Goal: Task Accomplishment & Management: Use online tool/utility

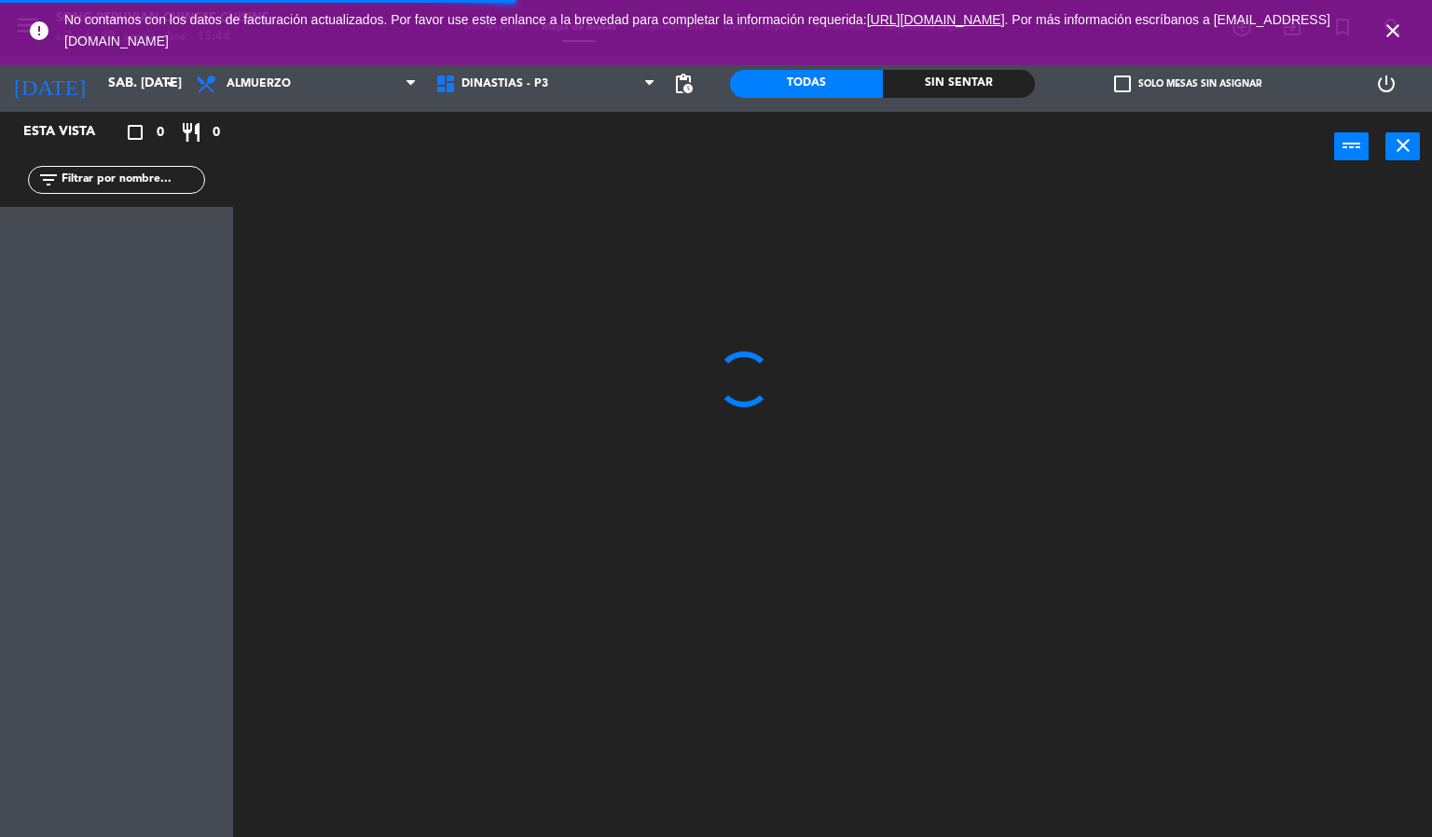
click at [1386, 20] on icon "close" at bounding box center [1393, 31] width 22 height 22
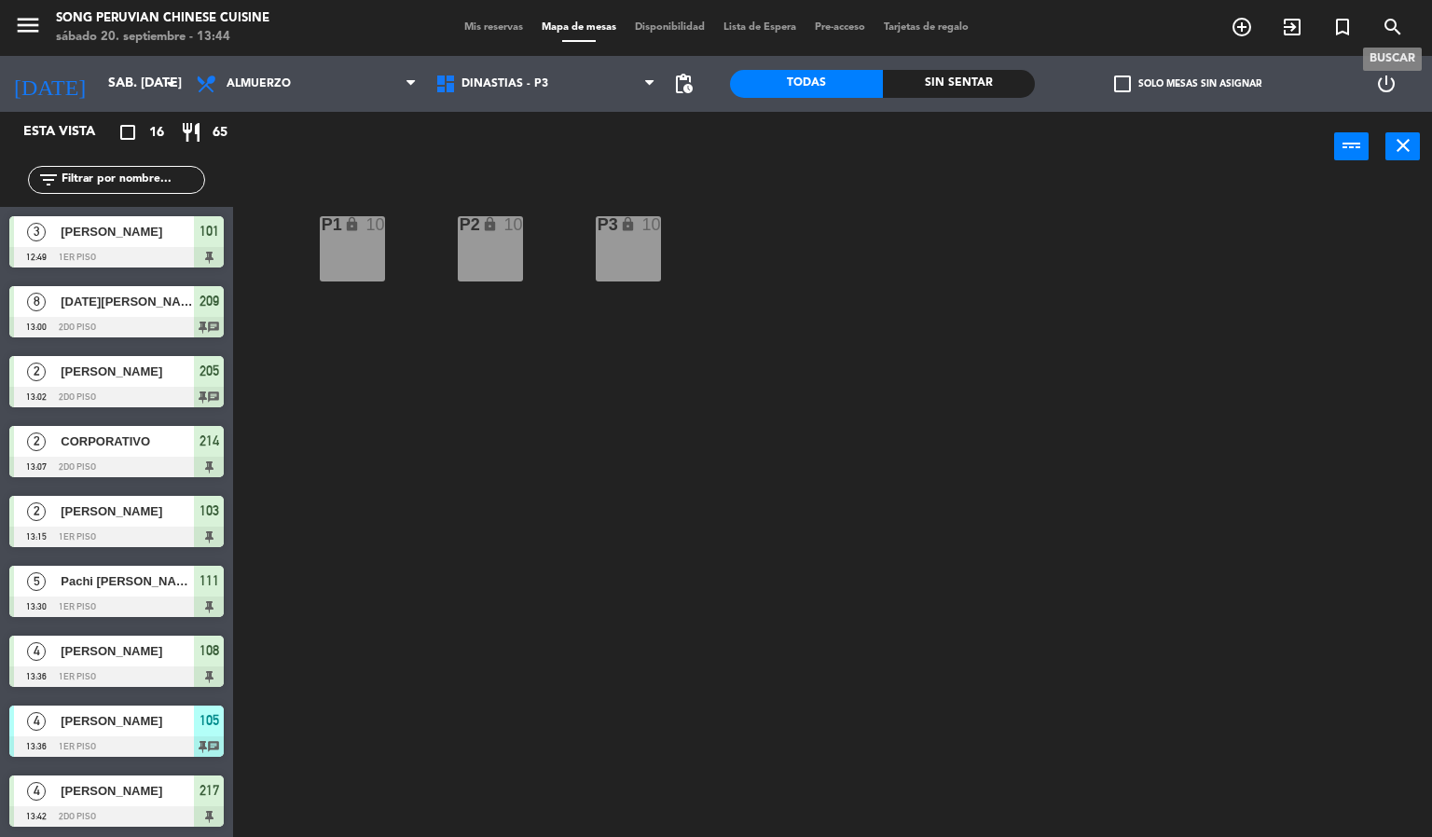
click at [1388, 21] on icon "search" at bounding box center [1393, 27] width 22 height 22
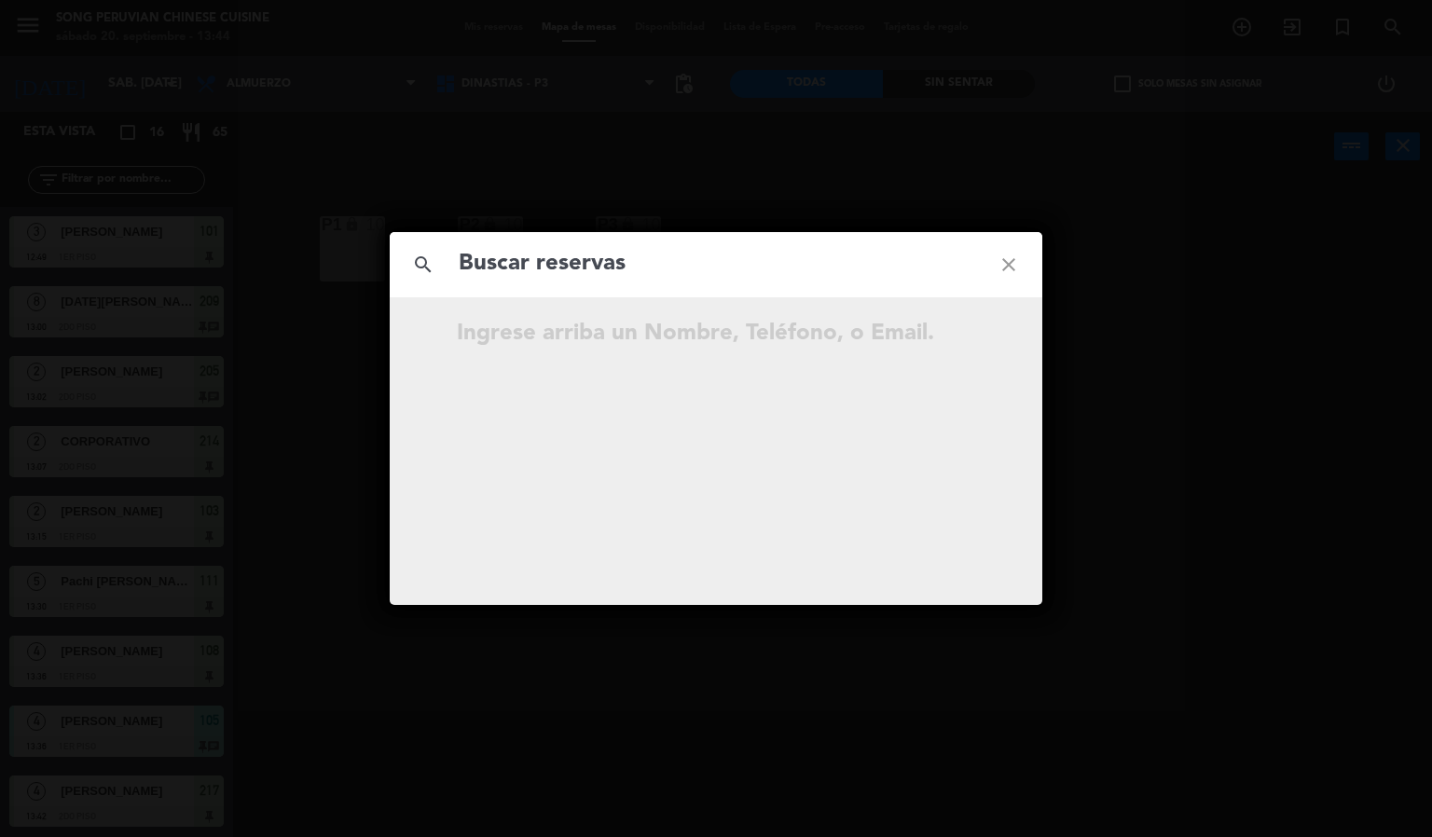
drag, startPoint x: 1214, startPoint y: 185, endPoint x: 1368, endPoint y: 68, distance: 193.0
click at [1217, 180] on div "search close Ingrese arriba un Nombre, Teléfono, o Email." at bounding box center [716, 418] width 1432 height 837
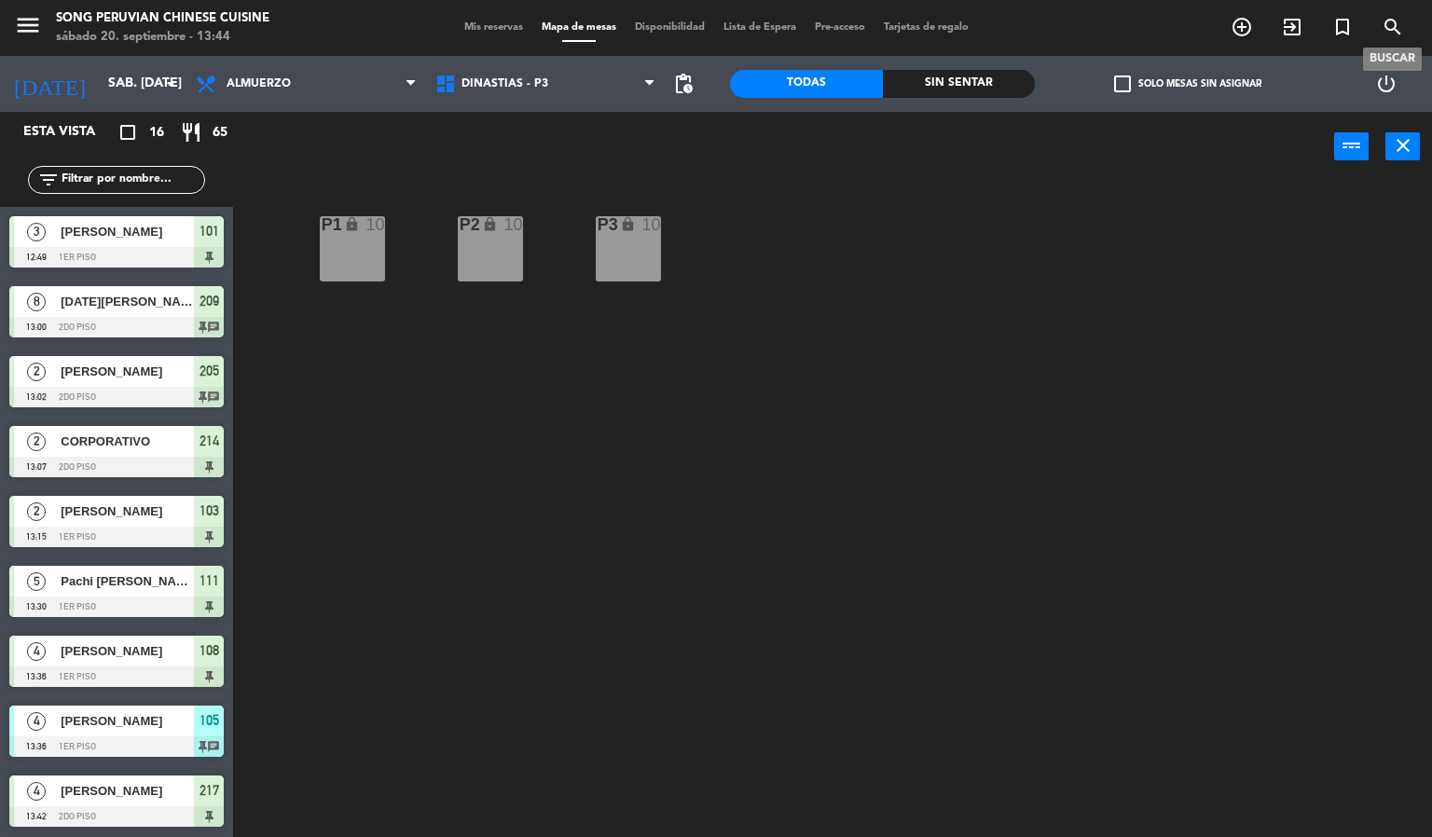
click at [1397, 25] on icon "search" at bounding box center [1393, 27] width 22 height 22
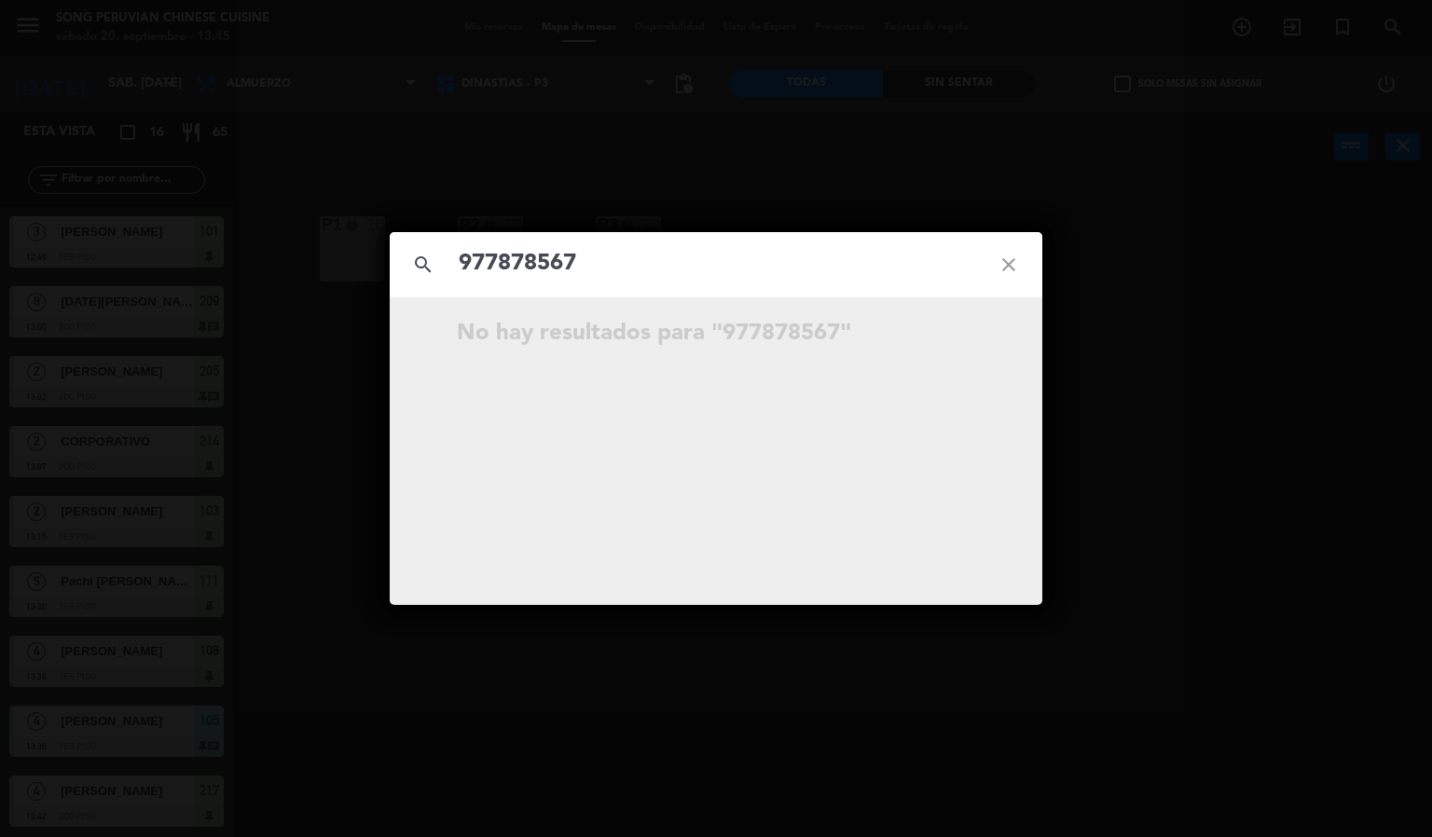
type input "977878567"
click at [1190, 524] on div "search 977878567 close No hay resultados para "977878567"" at bounding box center [716, 418] width 1432 height 837
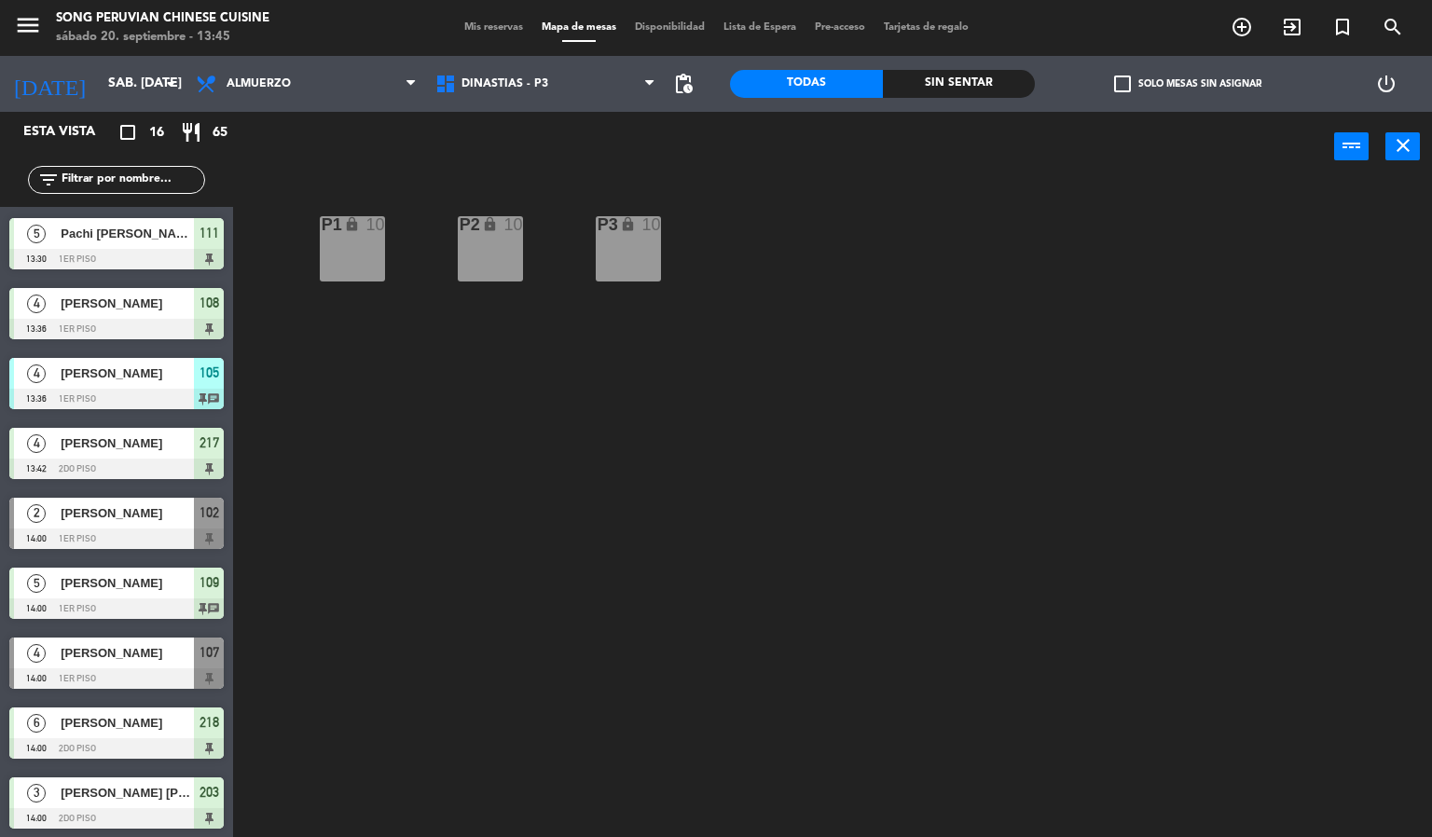
scroll to position [490, 0]
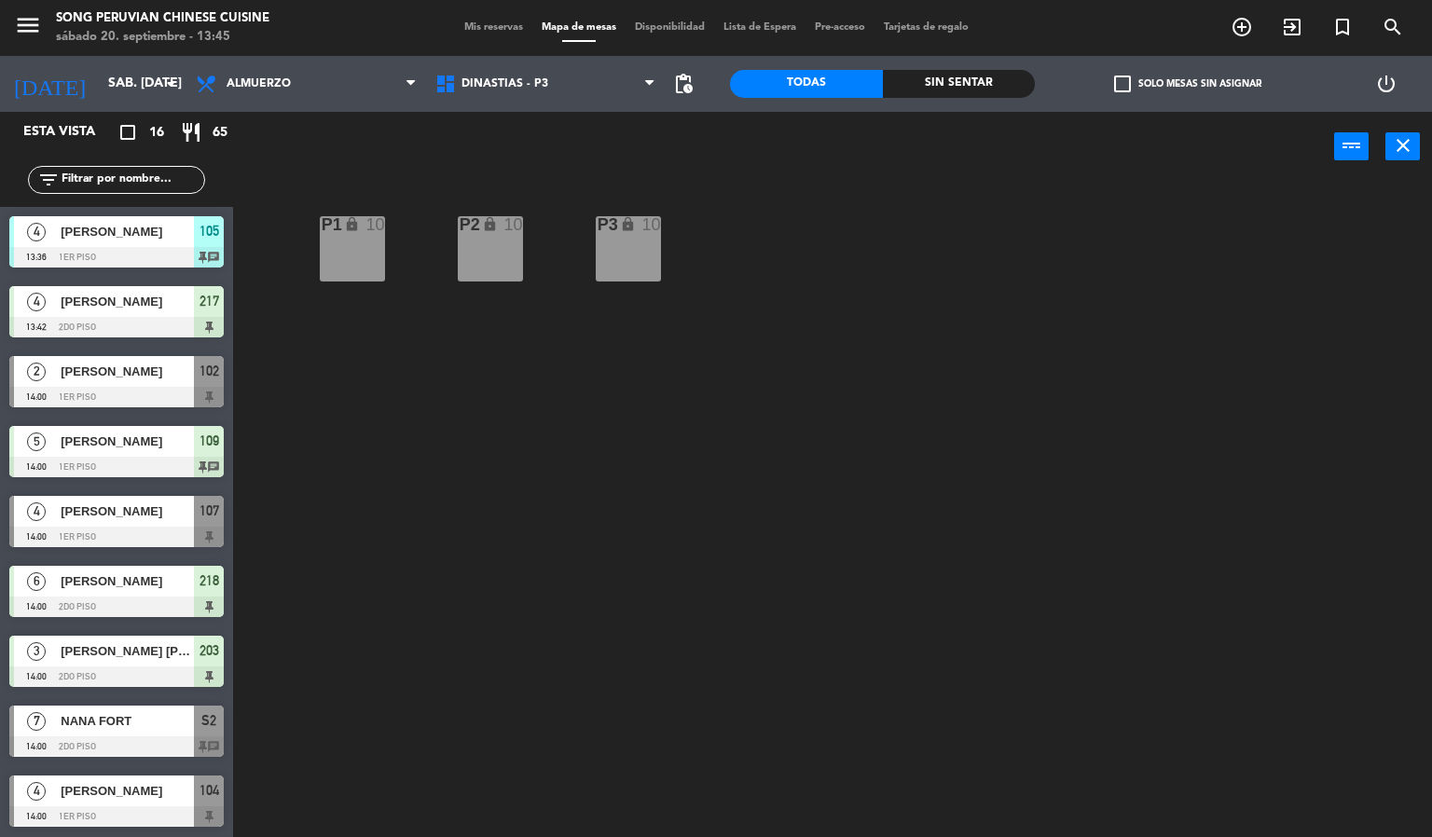
click at [173, 675] on div at bounding box center [116, 677] width 214 height 21
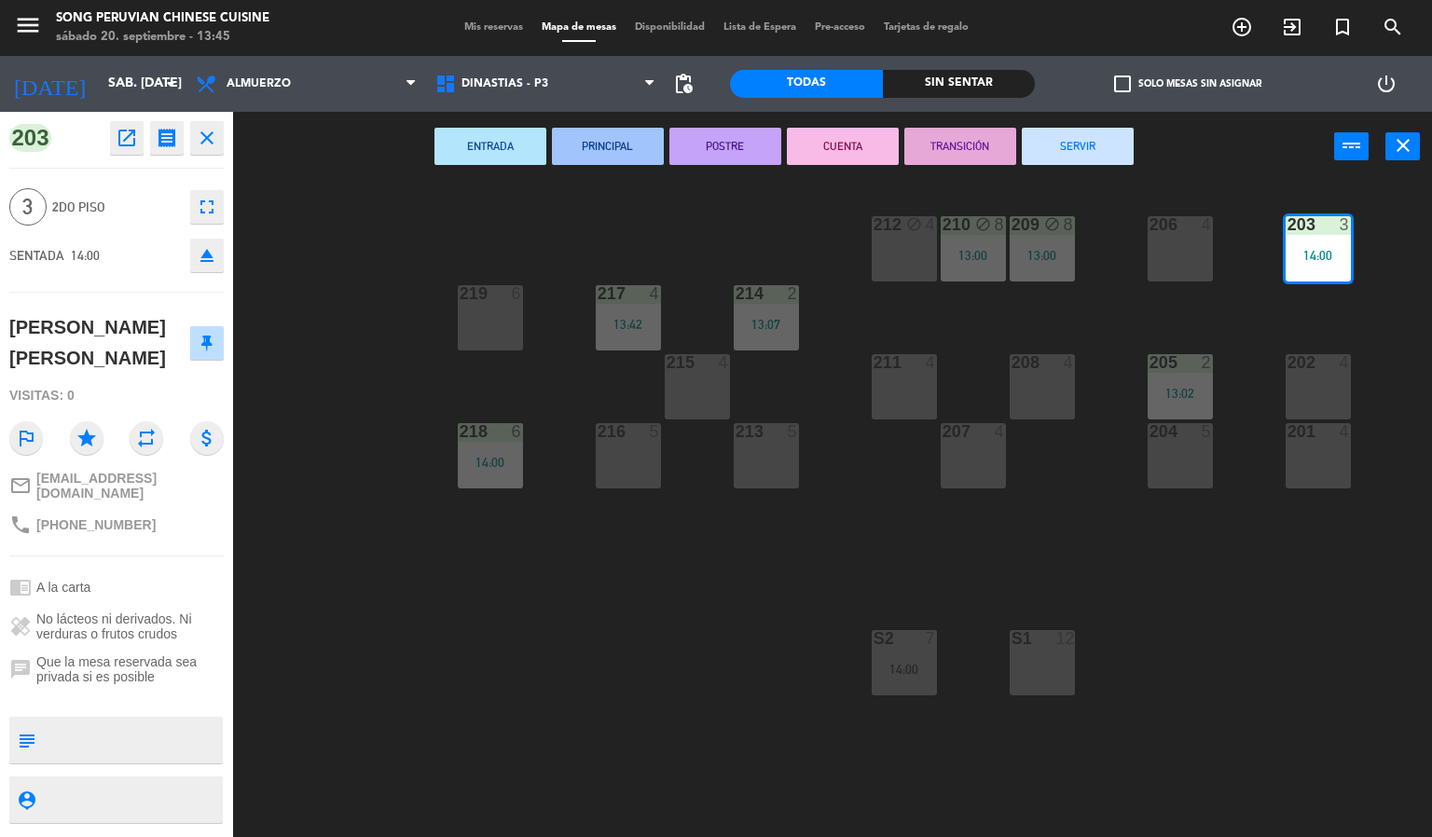
click at [459, 728] on div "menu Song Peruvian Chinese Cuisine sábado 20. septiembre - 13:45 Mis reservas M…" at bounding box center [716, 418] width 1432 height 837
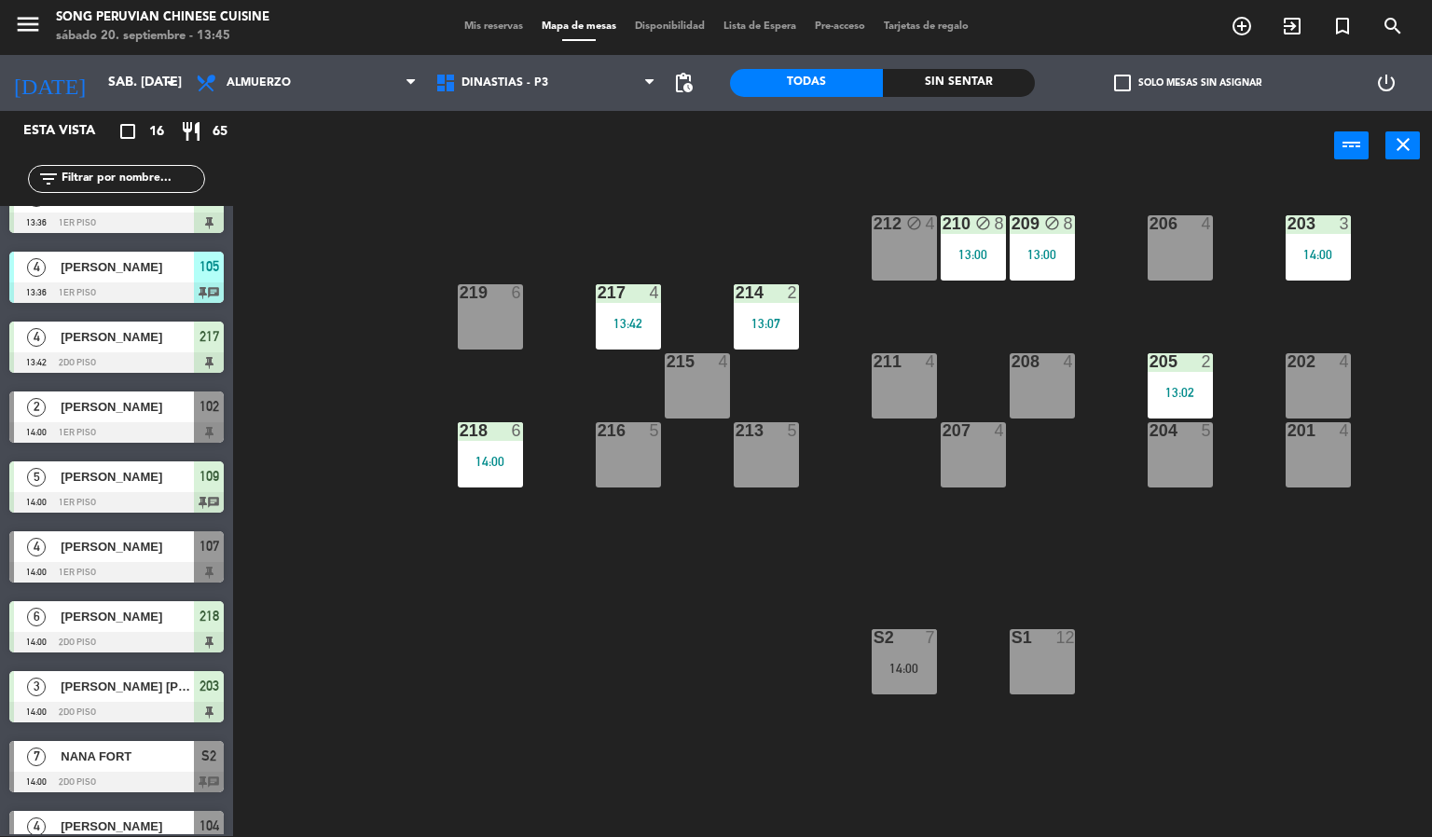
scroll to position [484, 0]
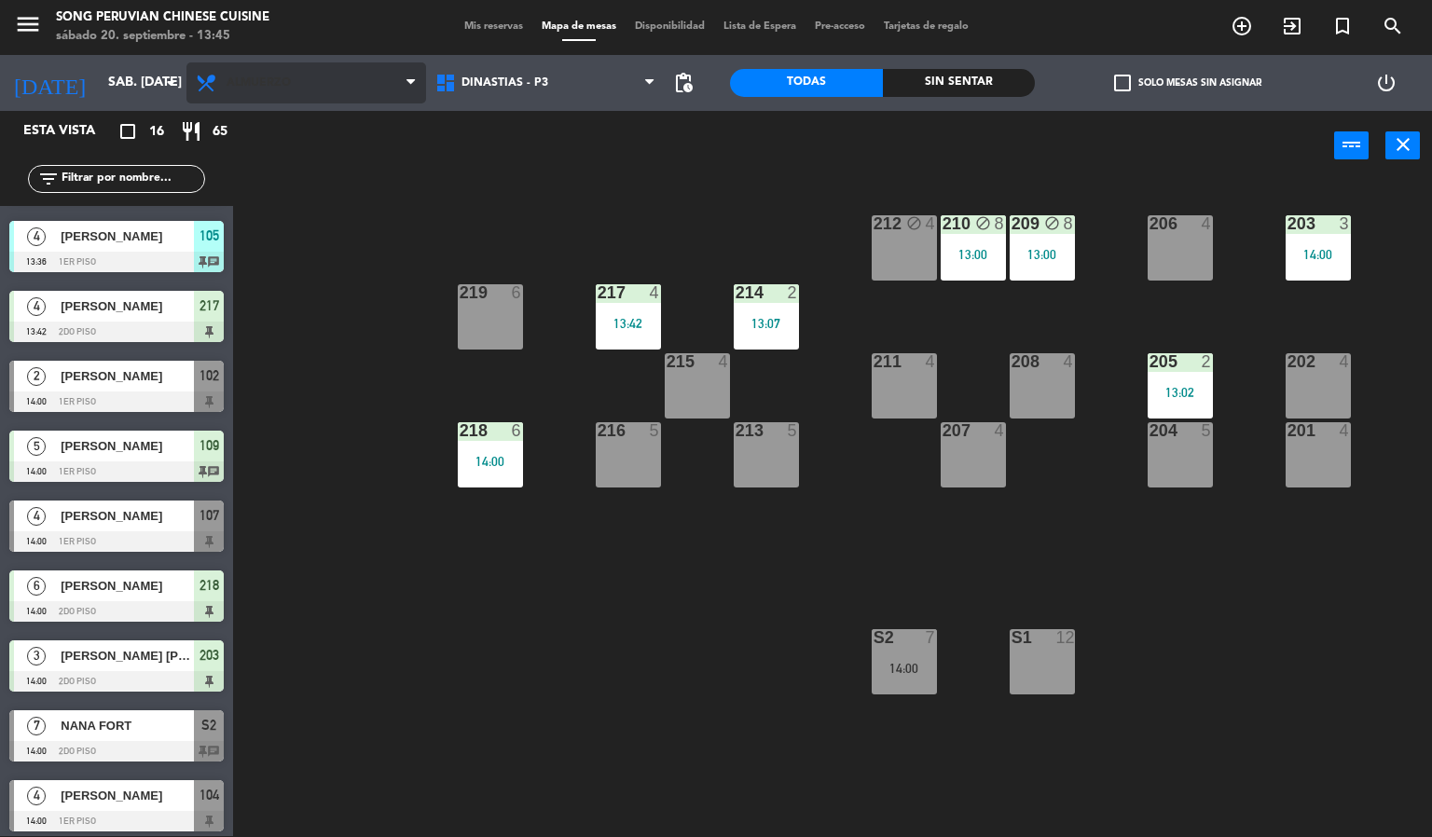
click at [295, 96] on span "Almuerzo" at bounding box center [306, 82] width 240 height 41
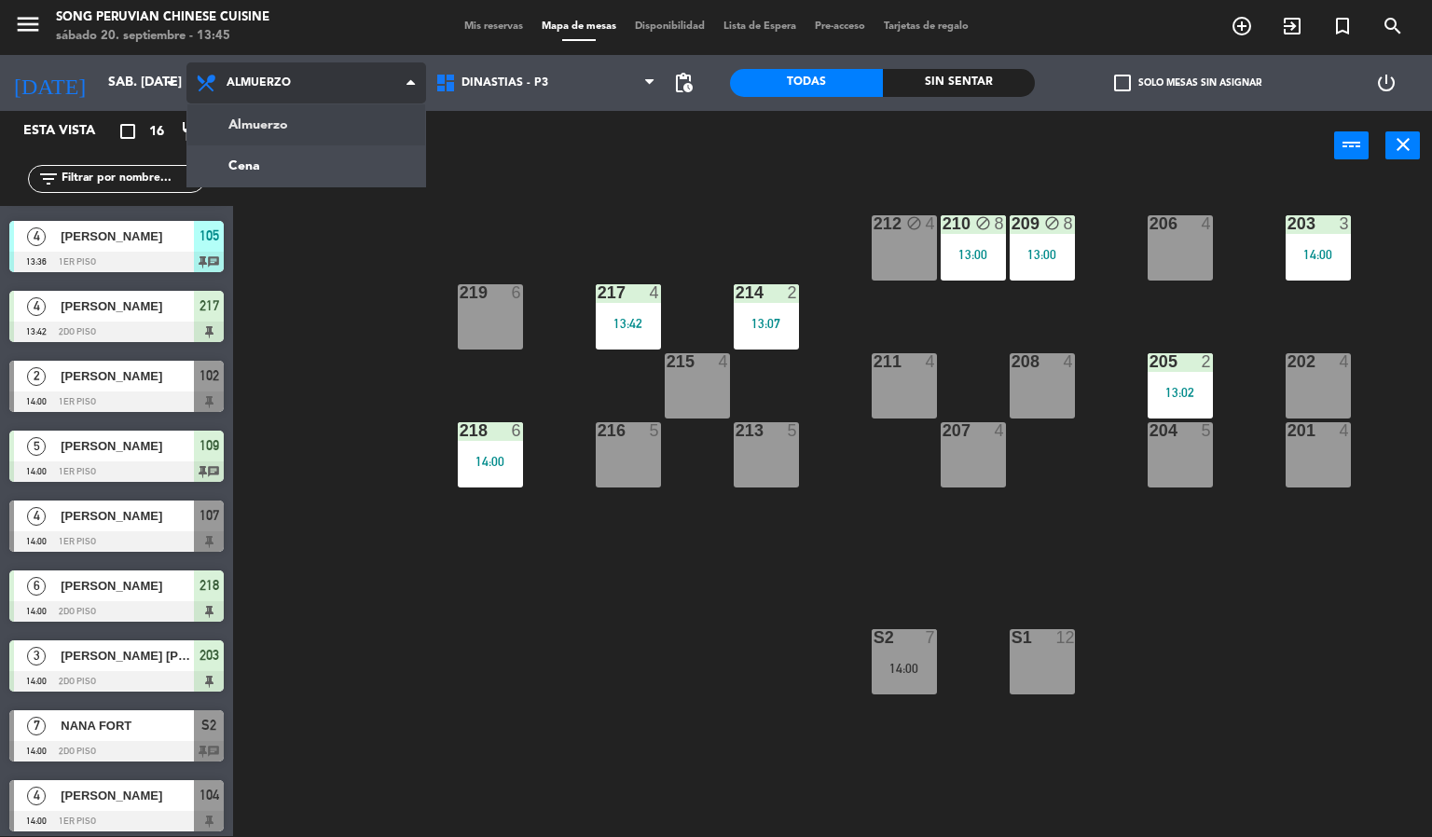
click at [316, 169] on ng-component "menu Song Peruvian Chinese Cuisine sábado 20. septiembre - 13:45 Mis reservas M…" at bounding box center [716, 418] width 1432 height 838
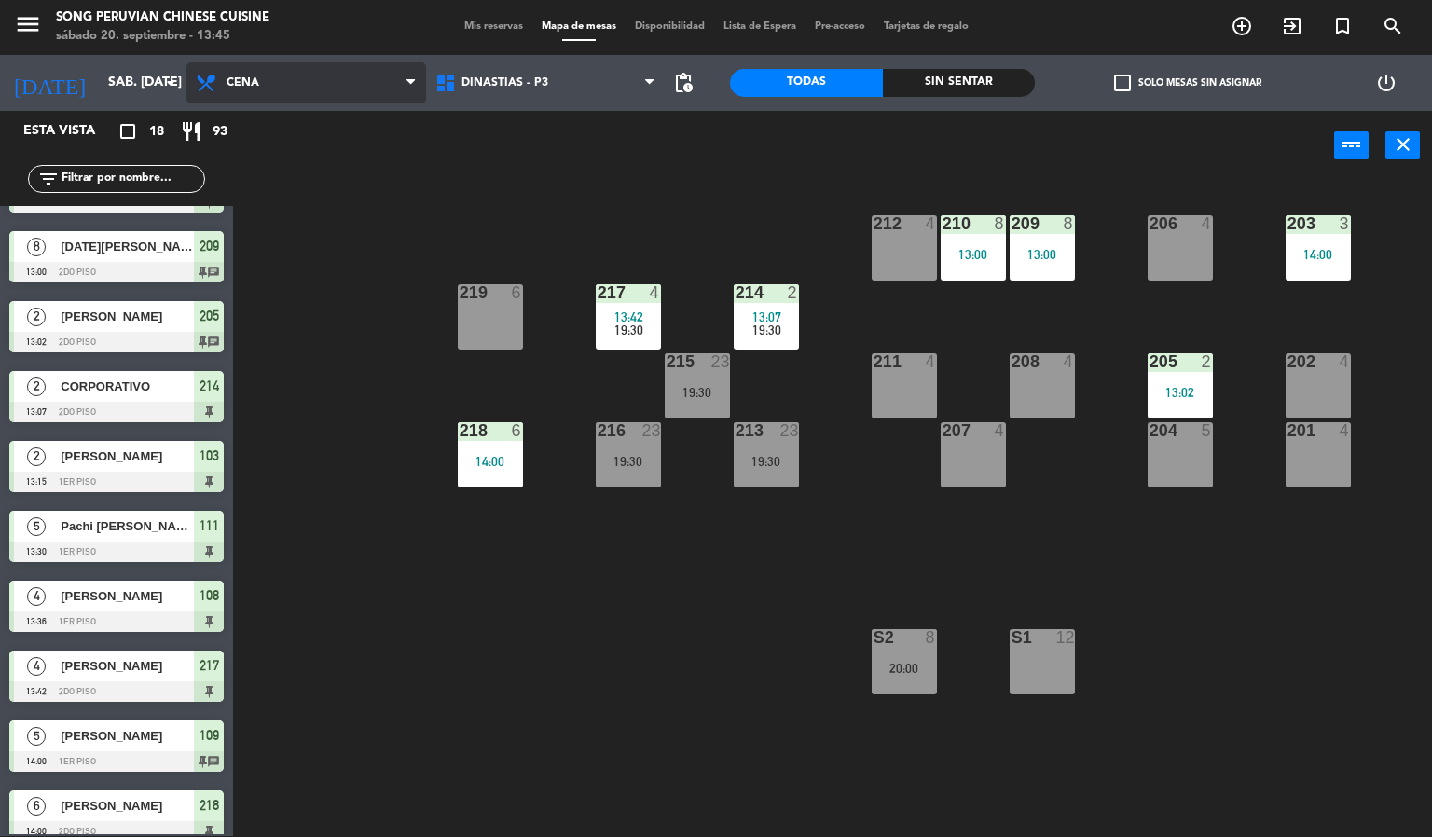
scroll to position [0, 0]
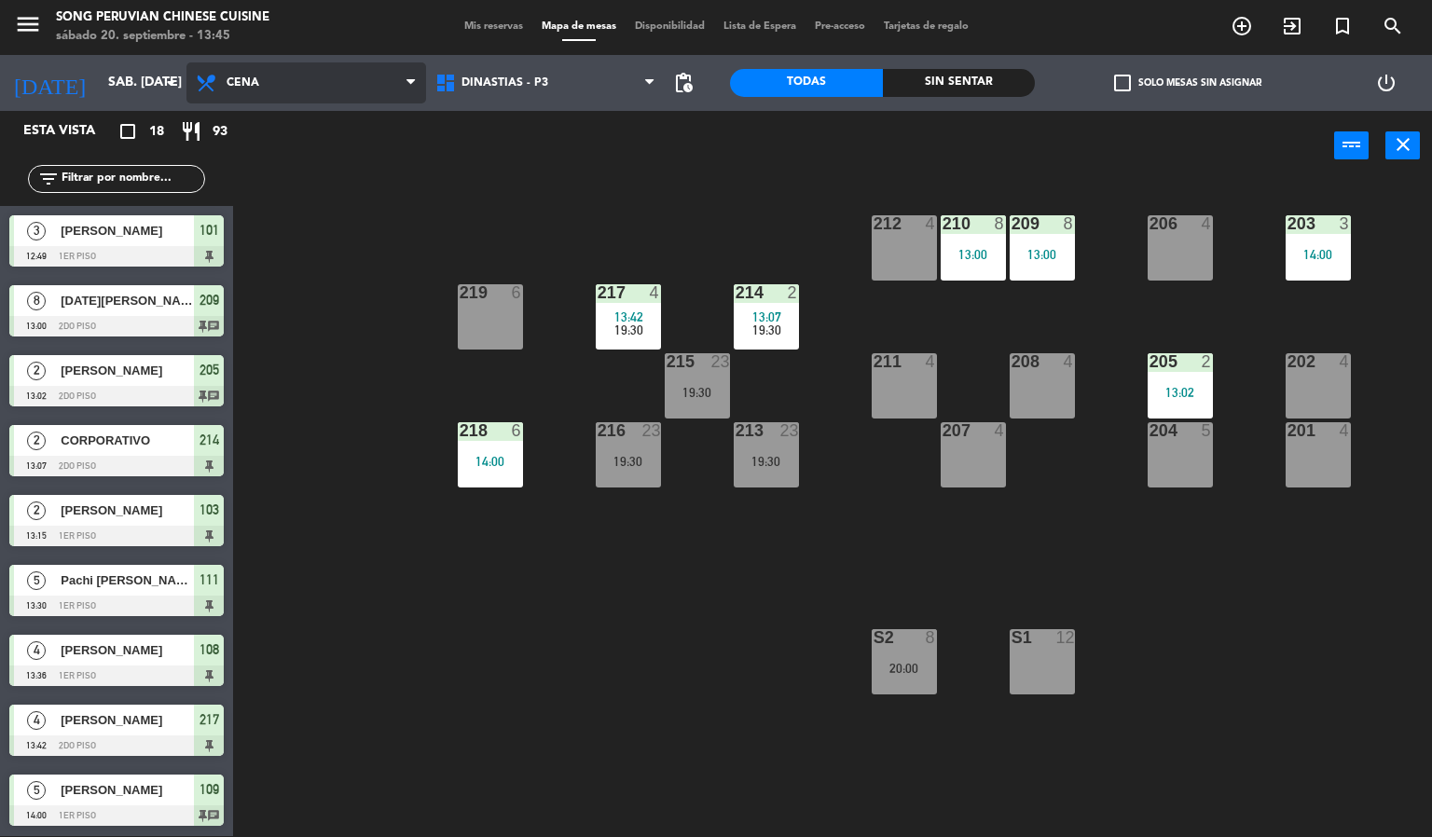
click at [337, 96] on span "Cena" at bounding box center [306, 82] width 240 height 41
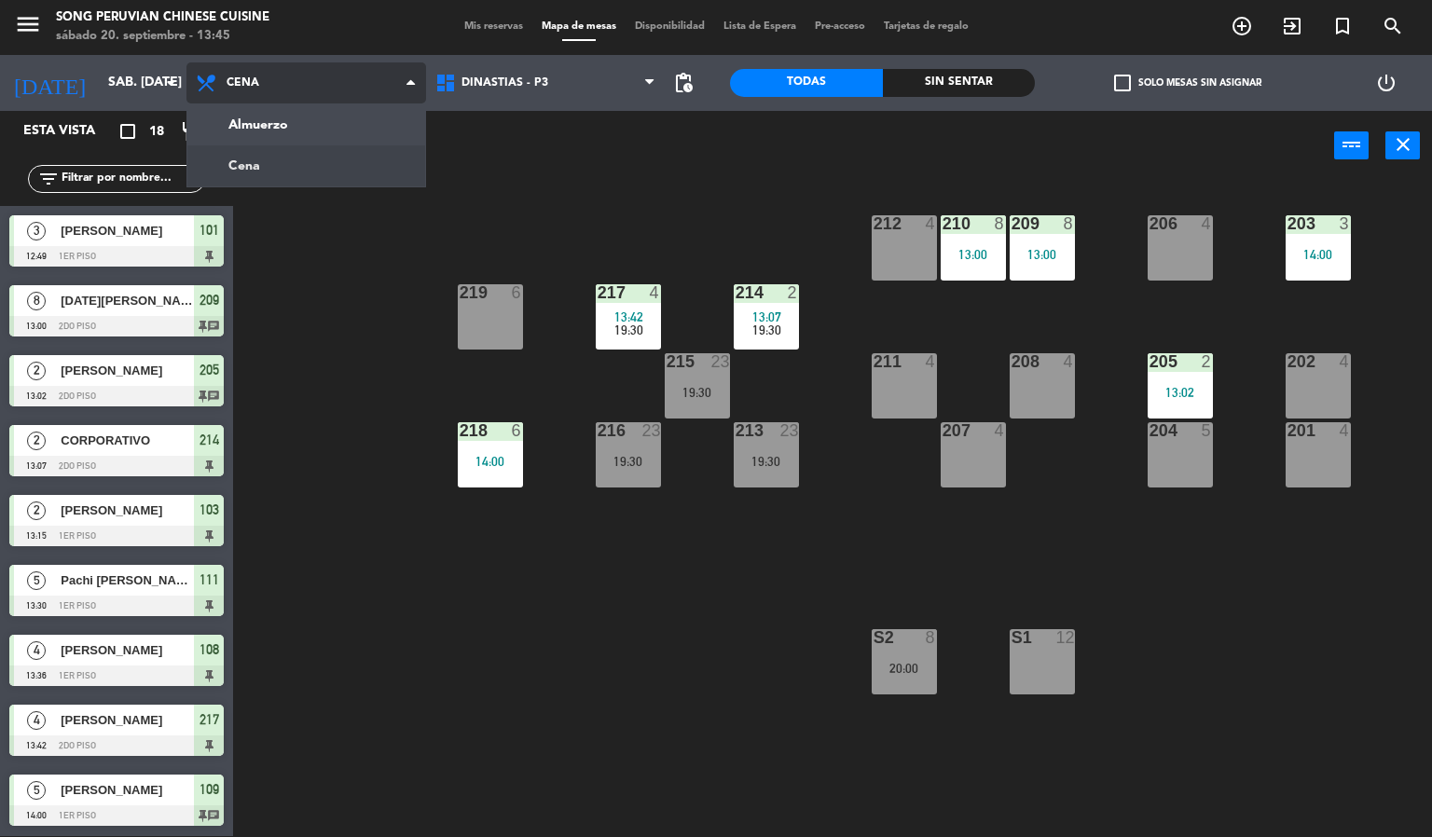
click at [359, 118] on ng-component "menu Song Peruvian Chinese Cuisine sábado 20. septiembre - 13:45 Mis reservas M…" at bounding box center [716, 418] width 1432 height 838
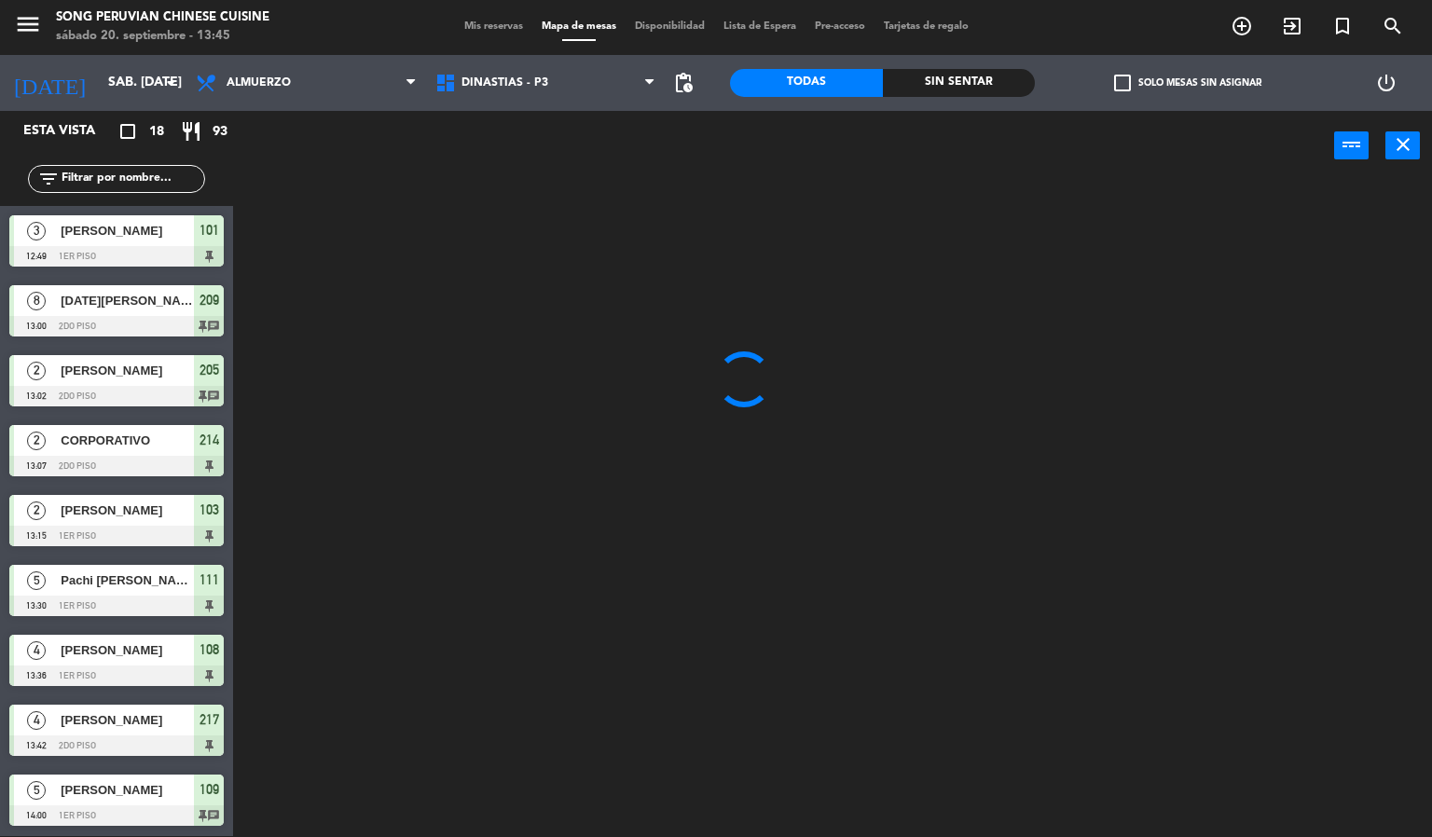
click at [563, 688] on div at bounding box center [839, 510] width 1185 height 656
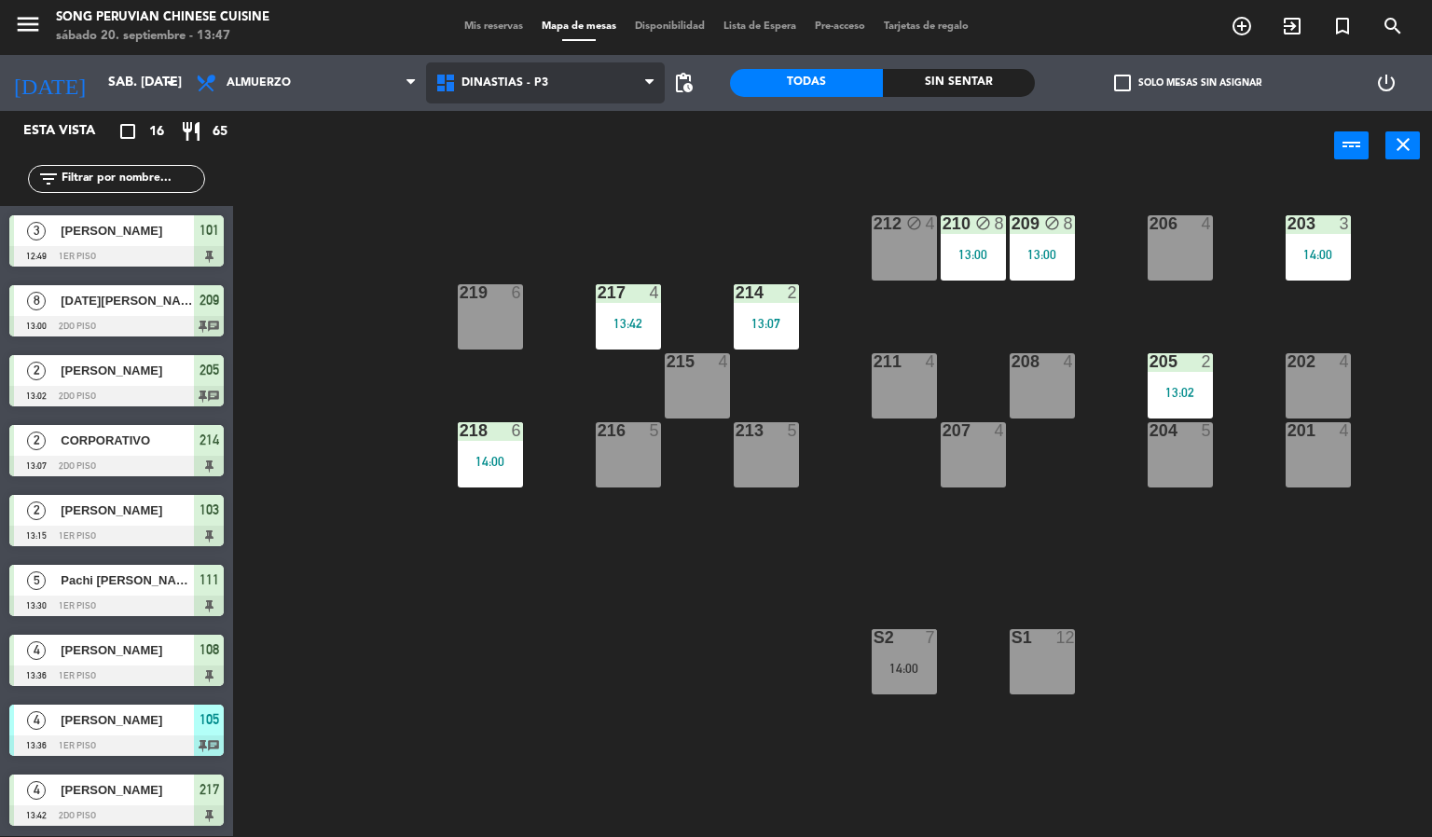
click at [509, 70] on span "DINASTIAS - P3" at bounding box center [546, 82] width 240 height 41
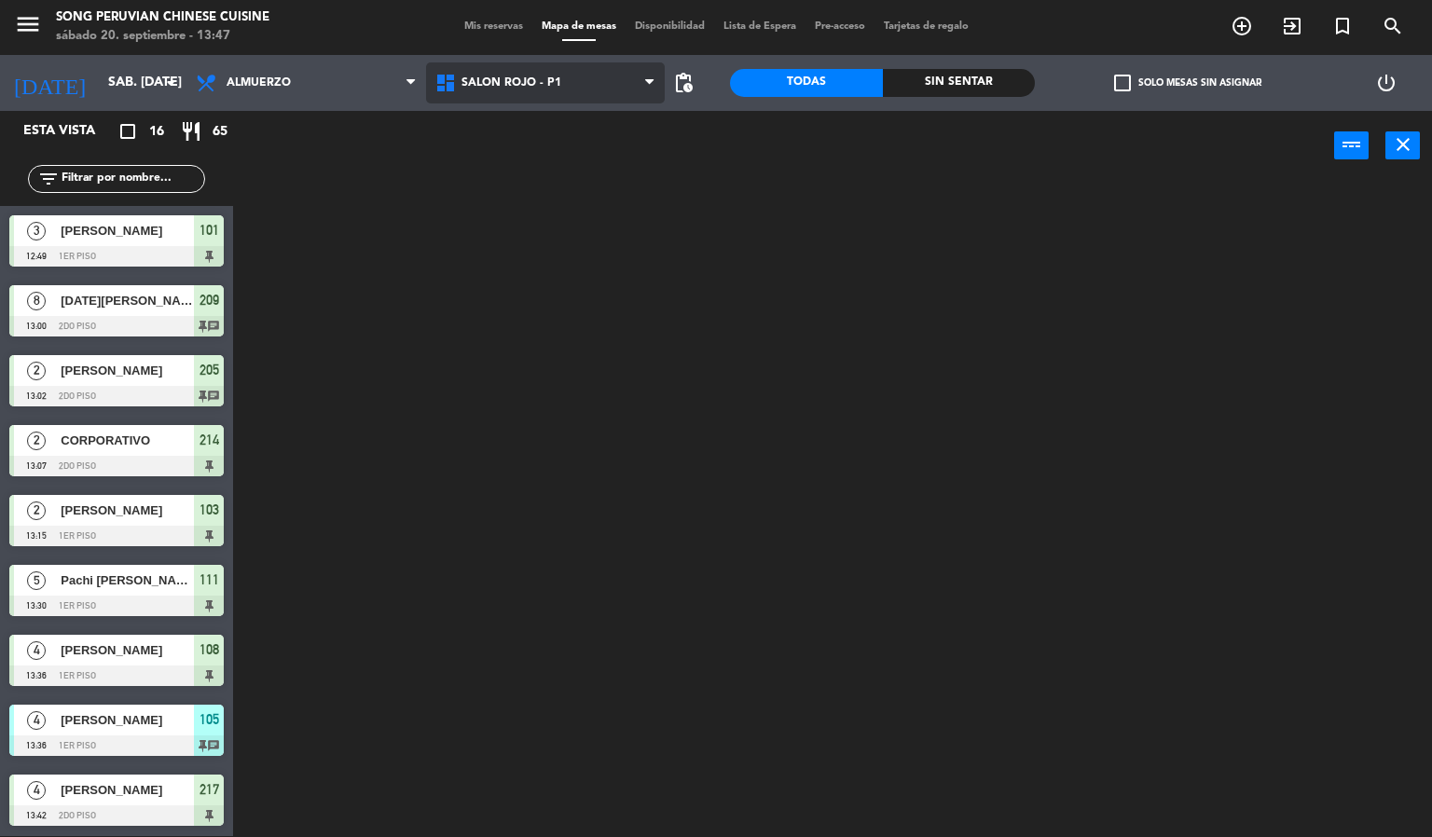
click at [579, 211] on ng-component "menu Song Peruvian Chinese Cuisine sábado 20. septiembre - 13:47 Mis reservas M…" at bounding box center [716, 418] width 1432 height 838
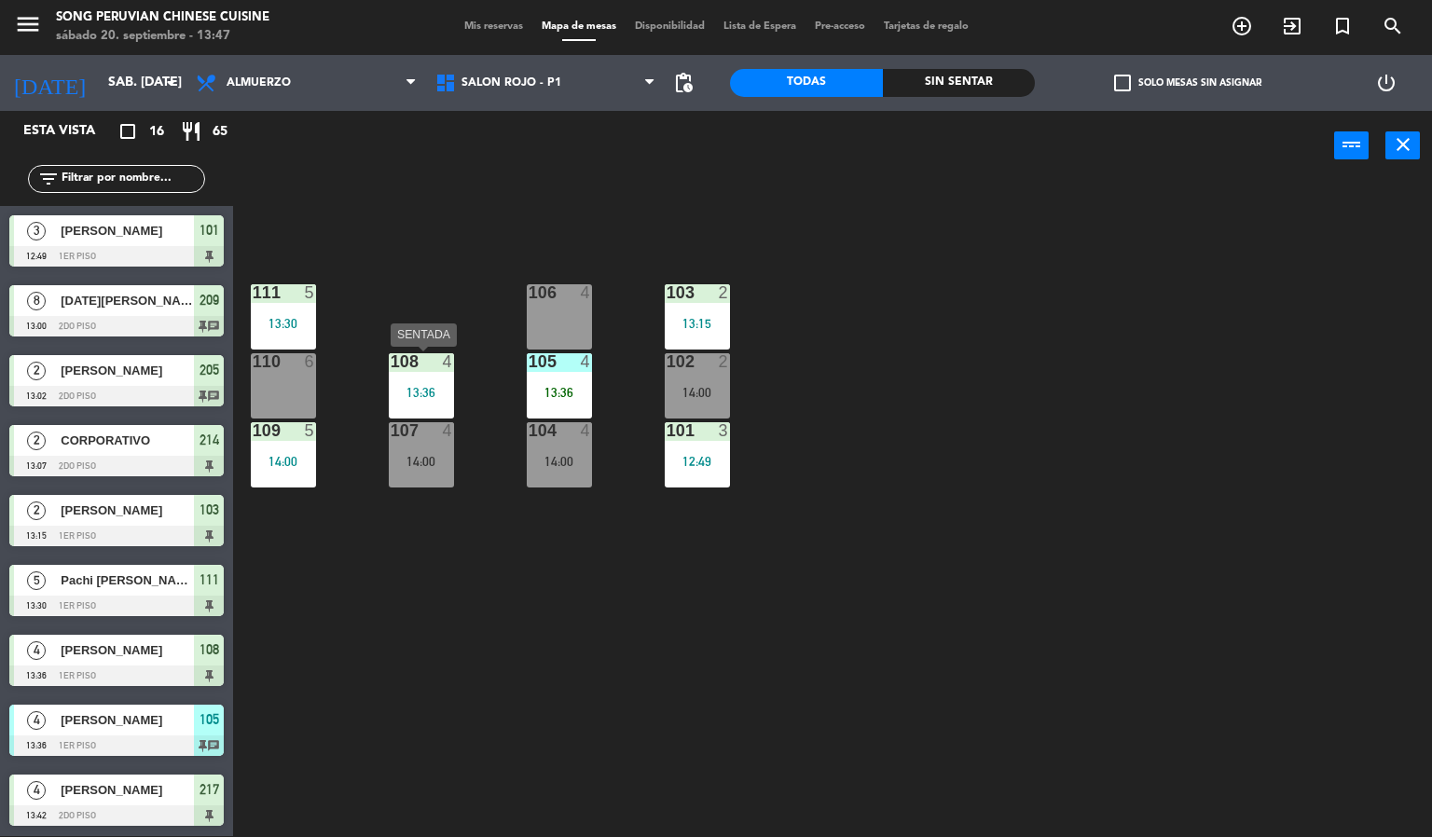
click at [434, 407] on div "108 4 13:36" at bounding box center [421, 385] width 65 height 65
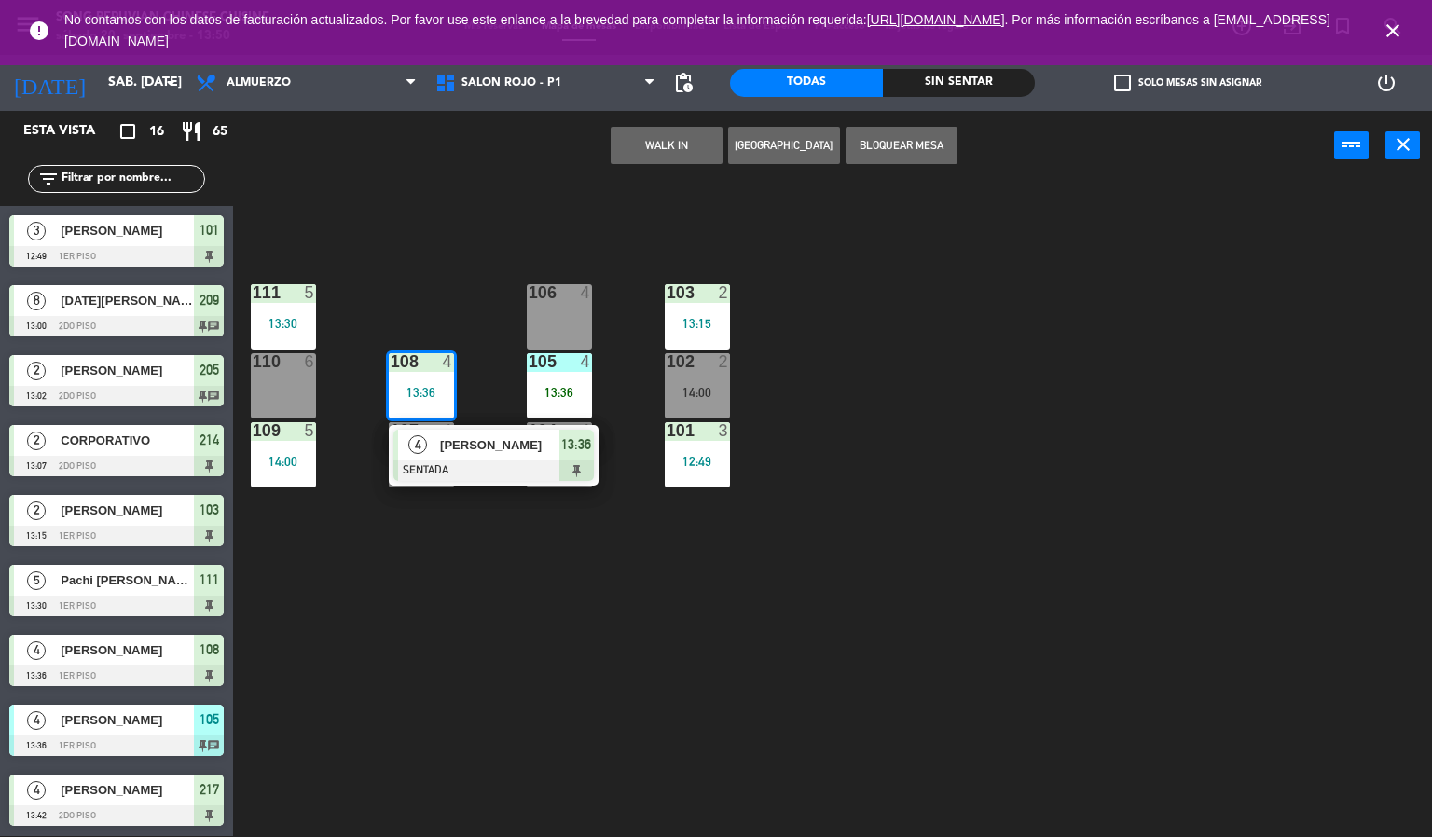
click at [1388, 29] on icon "close" at bounding box center [1393, 31] width 22 height 22
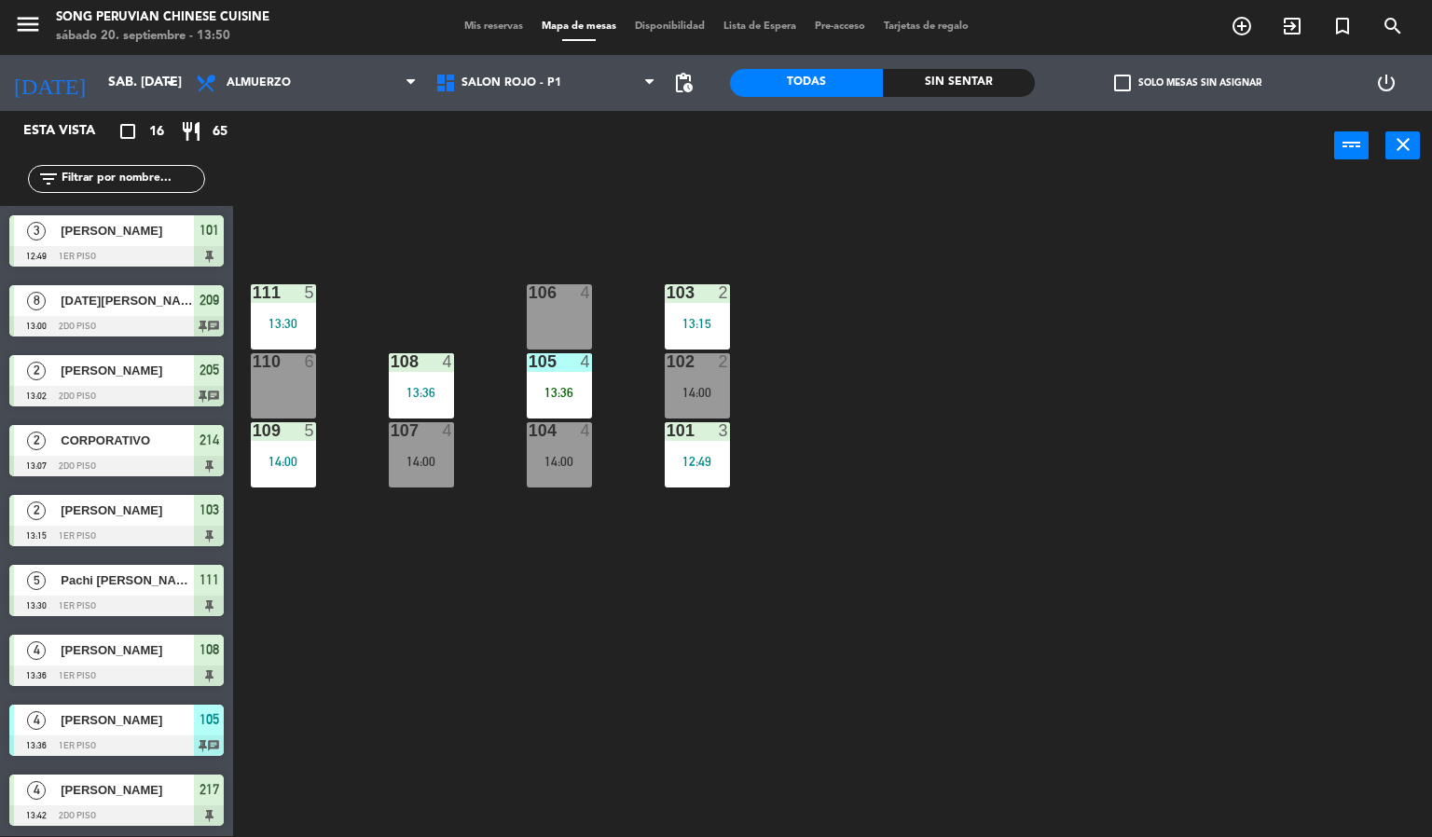
click at [1139, 577] on div "103 2 13:15 106 4 111 5 13:30 102 2 14:00 105 4 13:36 108 4 13:36 110 6 101 3 1…" at bounding box center [839, 510] width 1185 height 656
click at [910, 541] on div "103 2 13:15 106 4 111 5 13:30 102 2 14:00 105 4 13:36 108 4 13:36 110 6 101 3 1…" at bounding box center [839, 510] width 1185 height 656
click at [946, 82] on div "Sin sentar" at bounding box center [959, 83] width 153 height 28
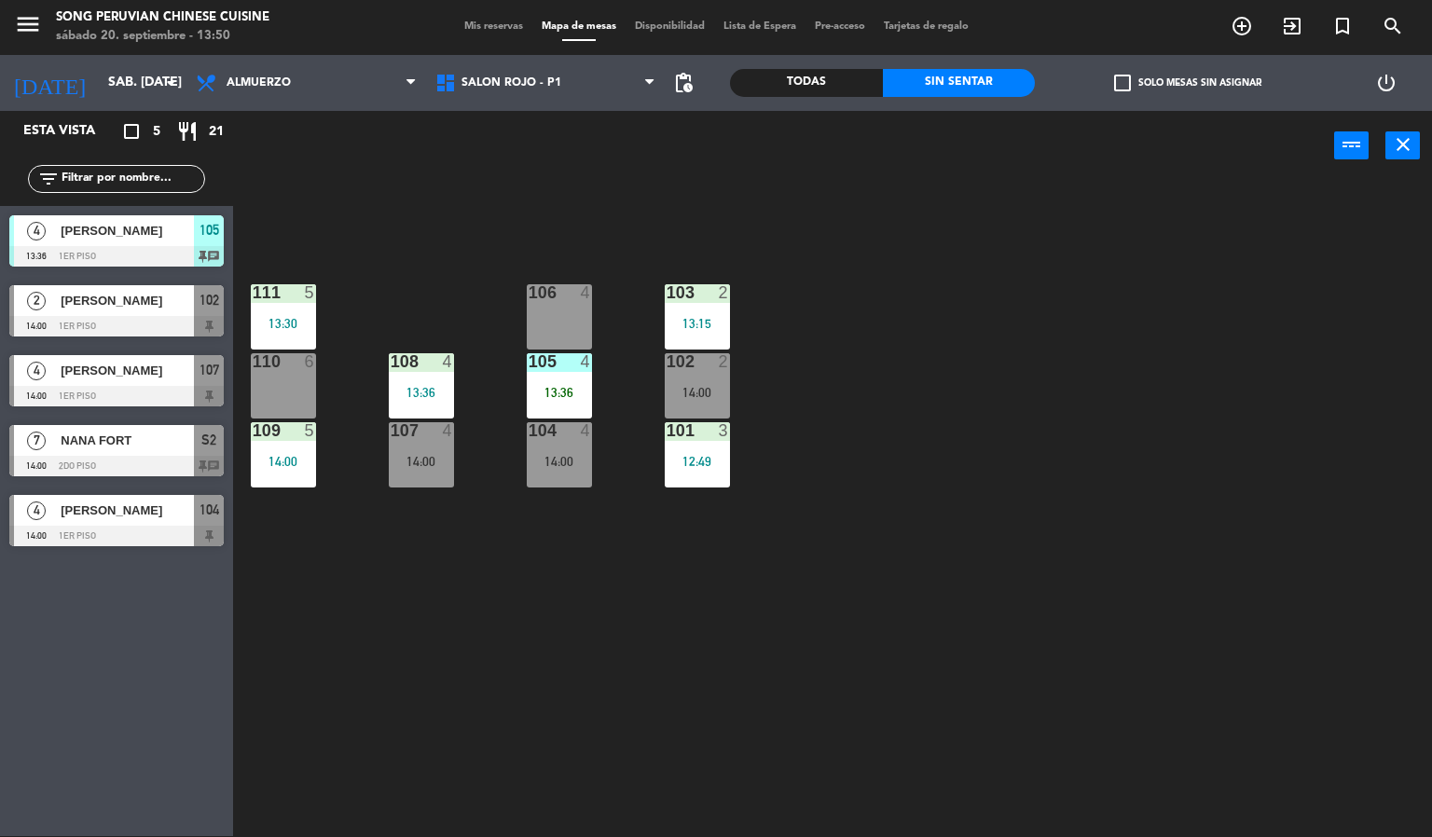
click at [806, 79] on div "Todas" at bounding box center [806, 83] width 153 height 28
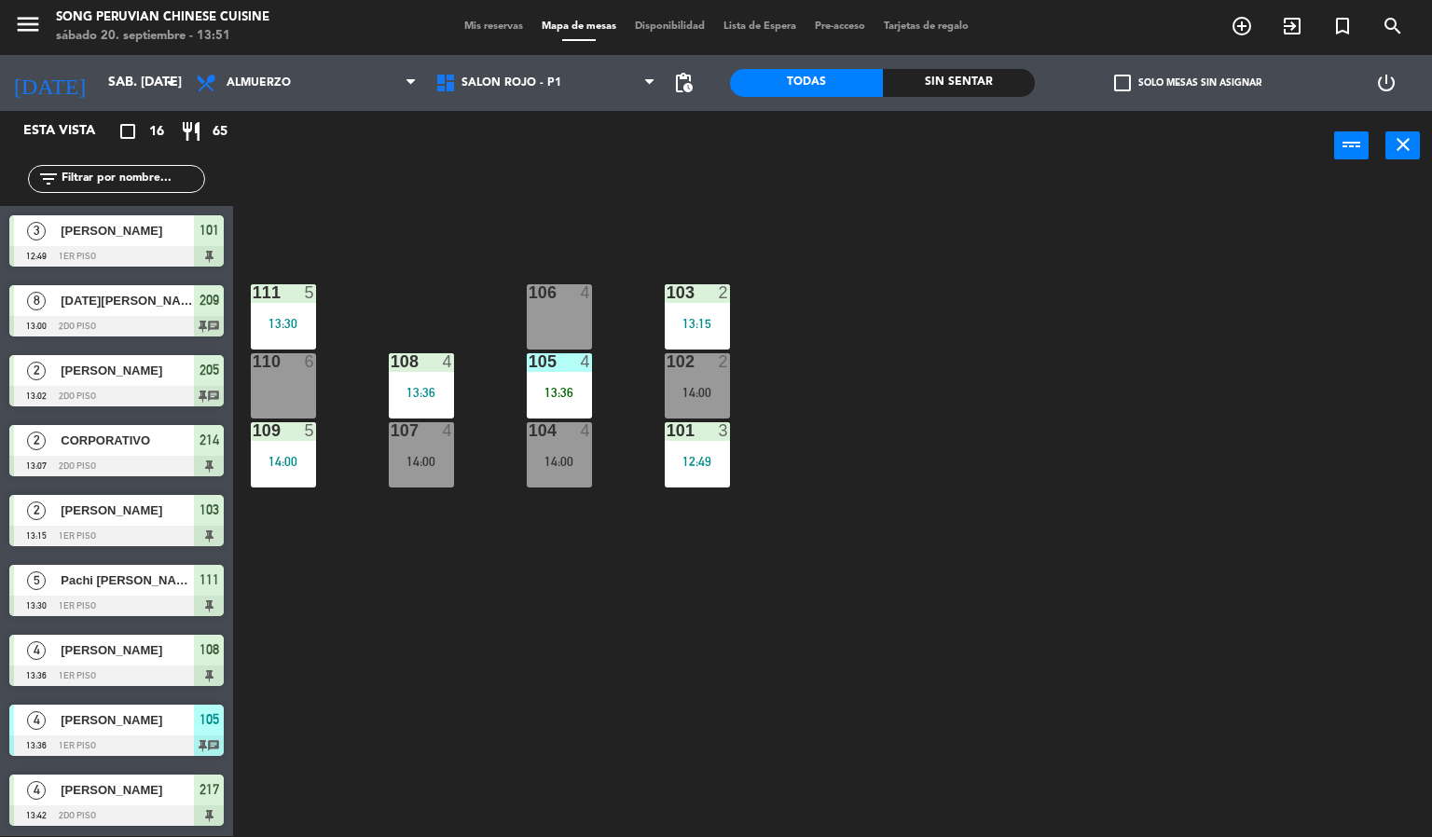
click at [988, 73] on div "Sin sentar" at bounding box center [959, 83] width 153 height 28
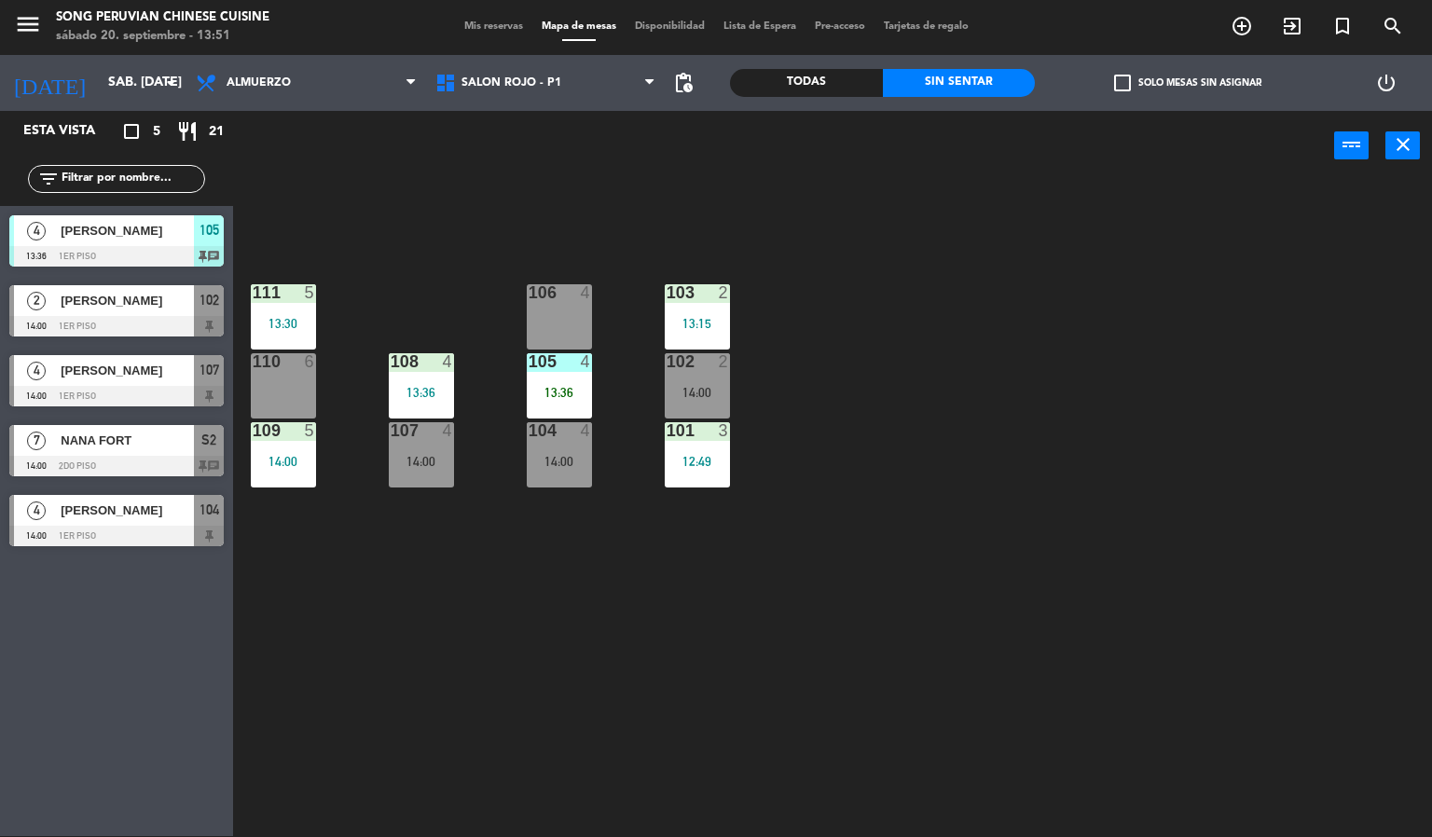
click at [918, 482] on div "103 2 13:15 106 4 111 5 13:30 102 2 14:00 105 4 13:36 108 4 13:36 110 6 101 3 1…" at bounding box center [839, 510] width 1185 height 656
click at [479, 26] on span "Mis reservas" at bounding box center [493, 26] width 77 height 10
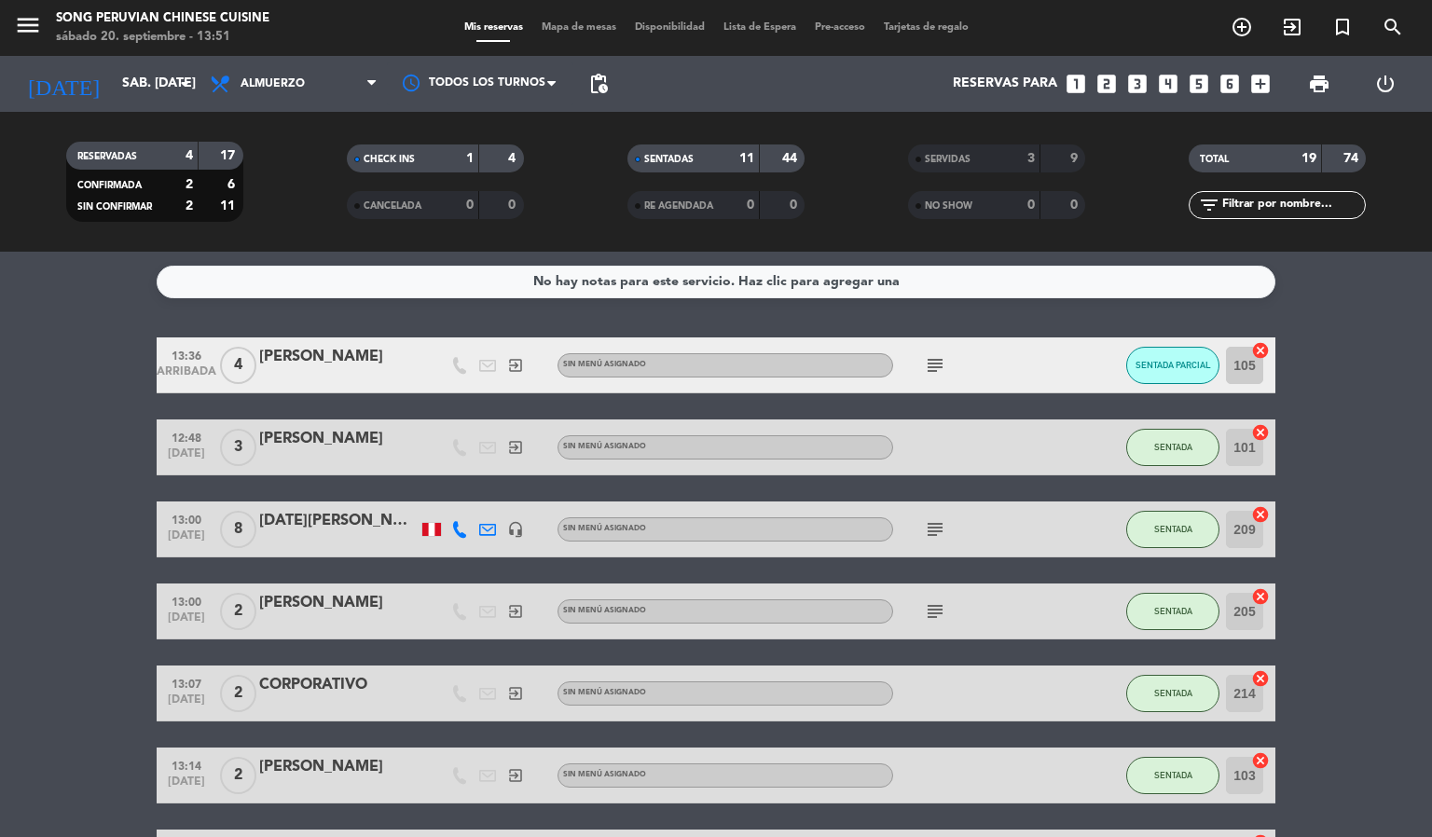
click at [562, 25] on span "Mapa de mesas" at bounding box center [578, 27] width 93 height 10
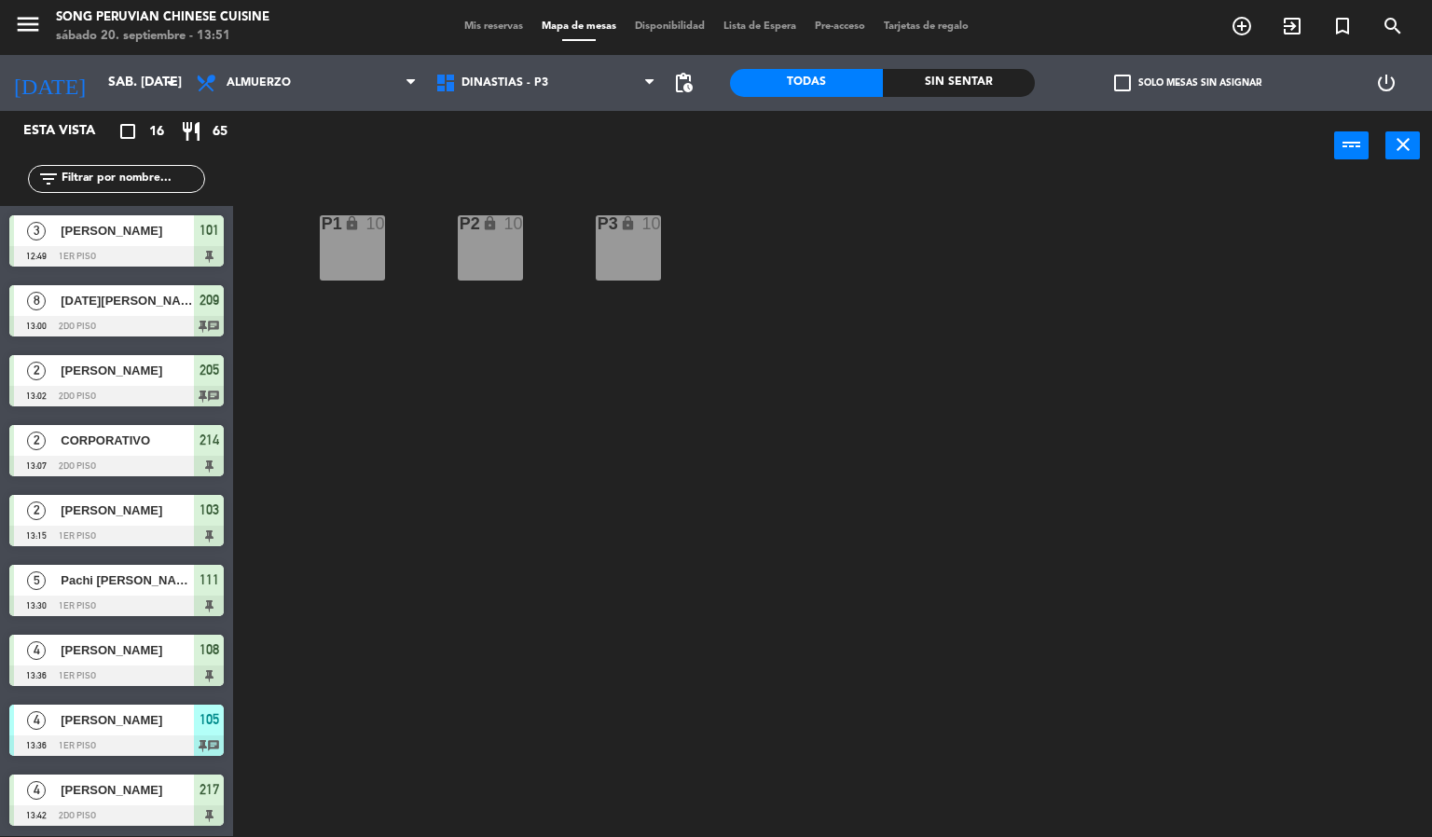
click at [923, 473] on div "P2 lock 10 P3 lock 10 P1 lock 10" at bounding box center [839, 510] width 1185 height 656
click at [546, 76] on span "DINASTIAS - P3" at bounding box center [546, 82] width 240 height 41
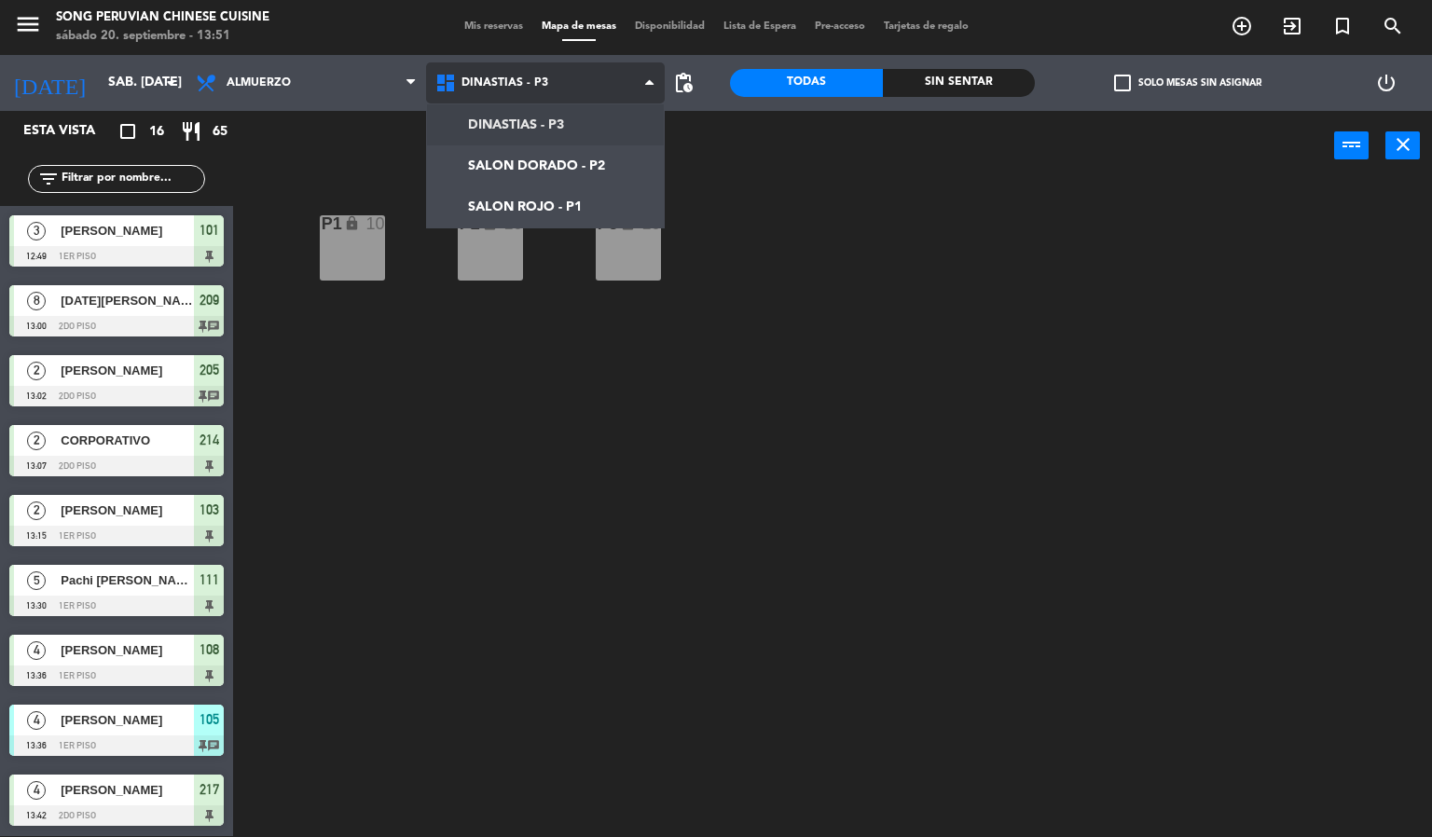
click at [591, 194] on ng-component "menu Song Peruvian Chinese Cuisine sábado 20. septiembre - 13:51 Mis reservas M…" at bounding box center [716, 418] width 1432 height 838
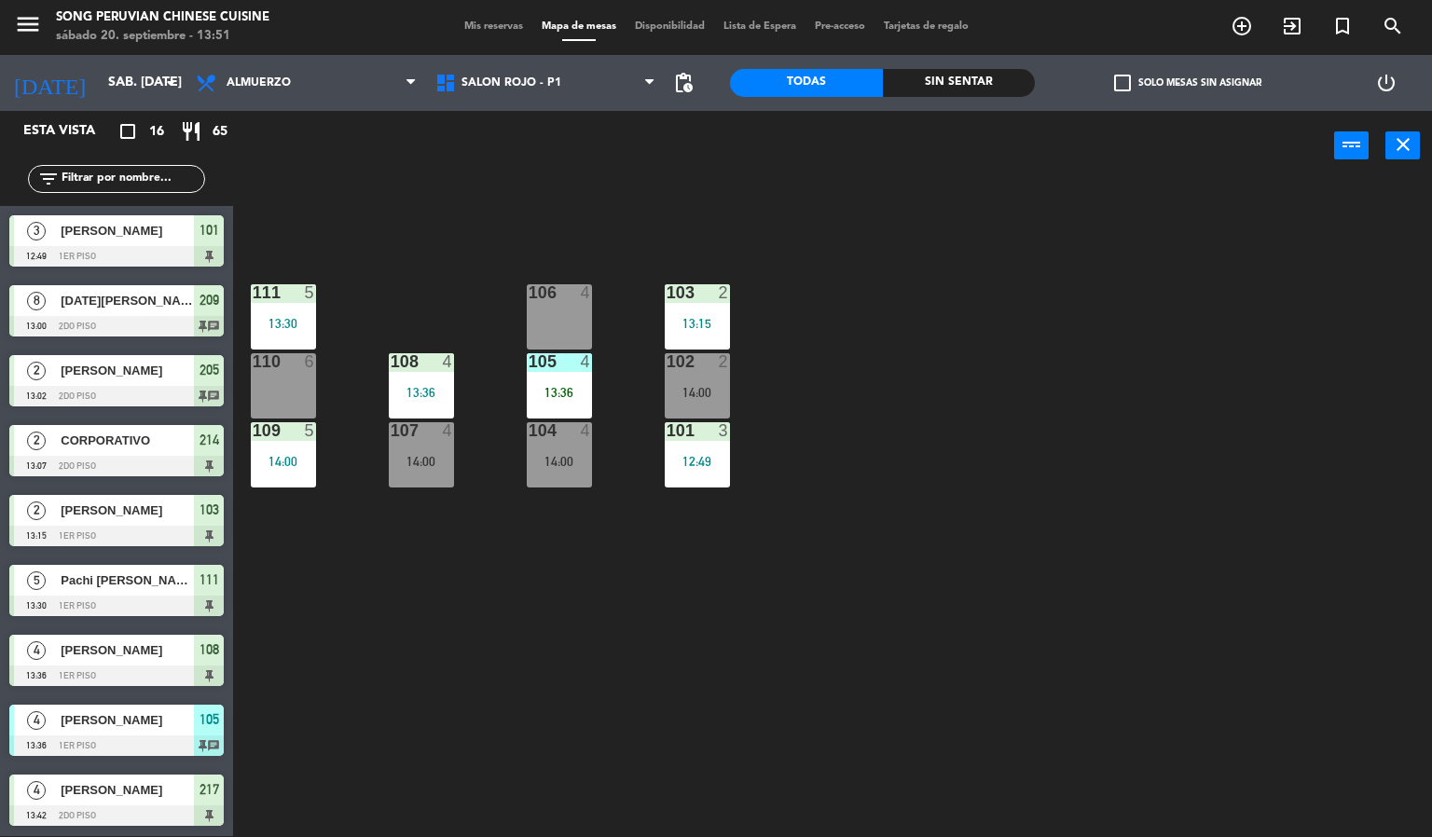
click at [588, 697] on div "103 2 13:15 106 4 111 5 13:30 102 2 14:00 105 4 13:36 108 4 13:36 110 6 101 3 1…" at bounding box center [839, 510] width 1185 height 656
click at [559, 299] on div at bounding box center [559, 292] width 31 height 17
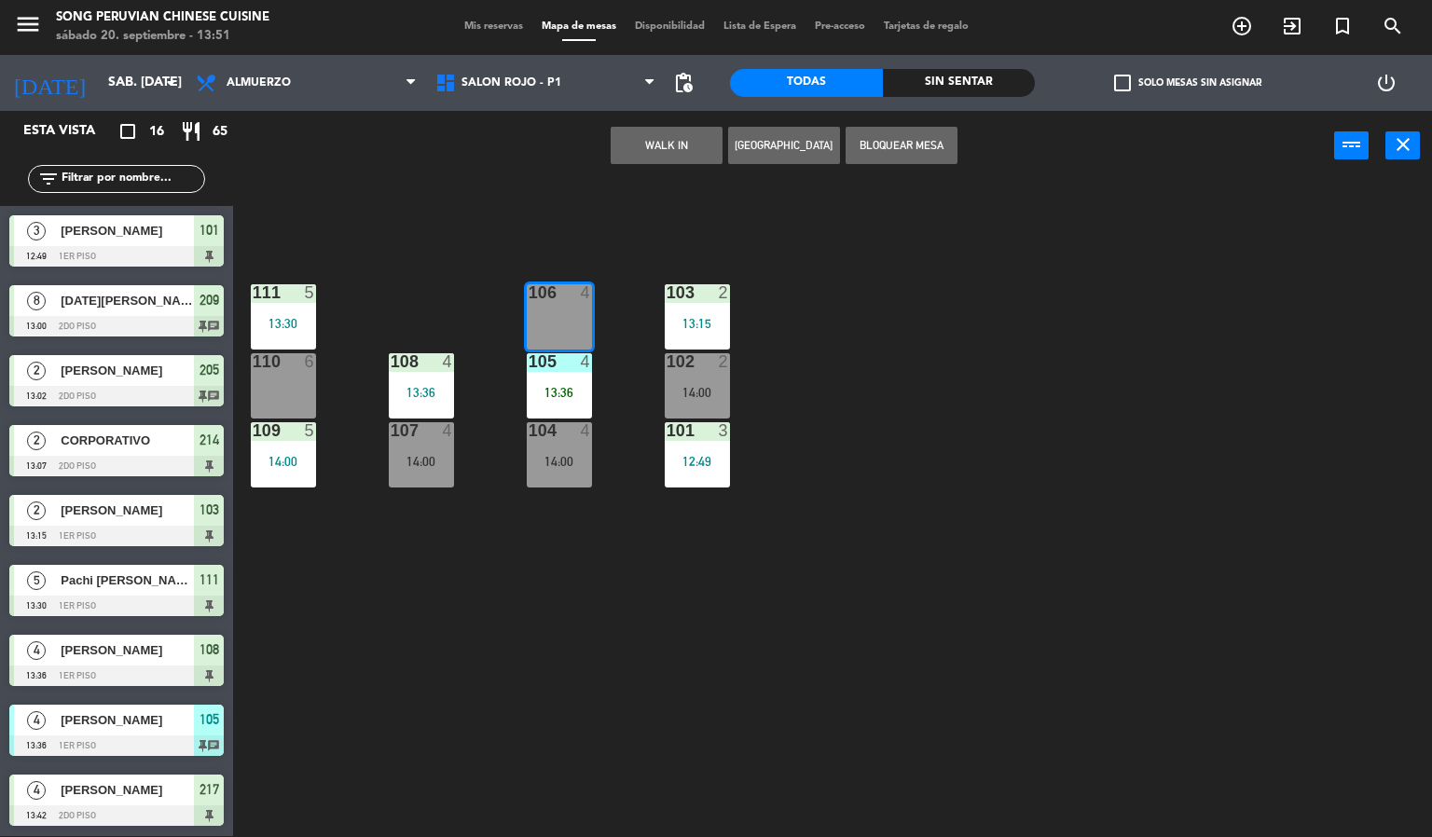
click at [985, 418] on div "103 2 13:15 106 4 111 5 13:30 102 2 14:00 105 4 13:36 108 4 13:36 110 6 101 3 1…" at bounding box center [839, 510] width 1185 height 656
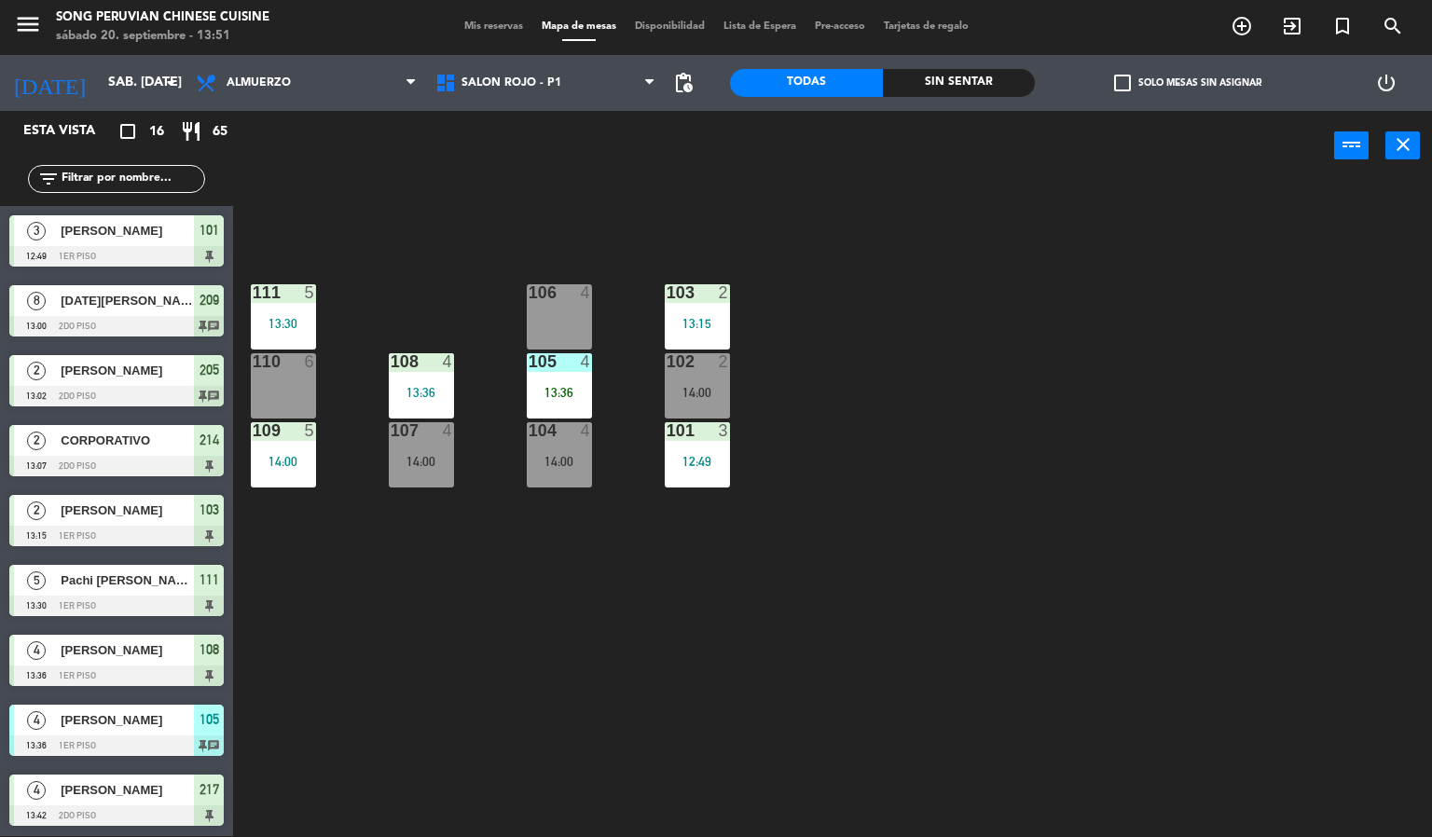
click at [563, 460] on div "14:00" at bounding box center [559, 461] width 65 height 13
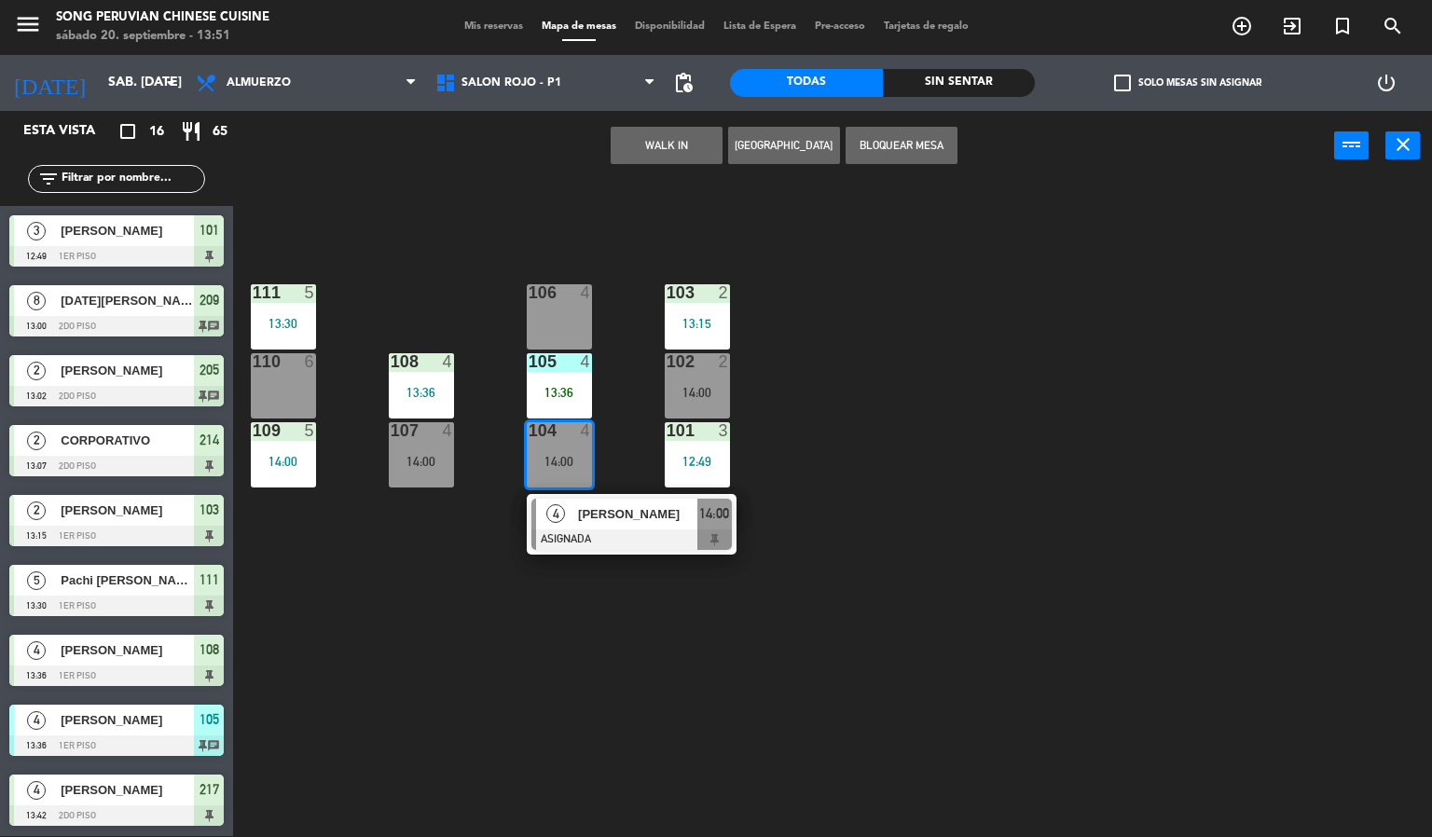
click at [572, 297] on div at bounding box center [559, 292] width 31 height 17
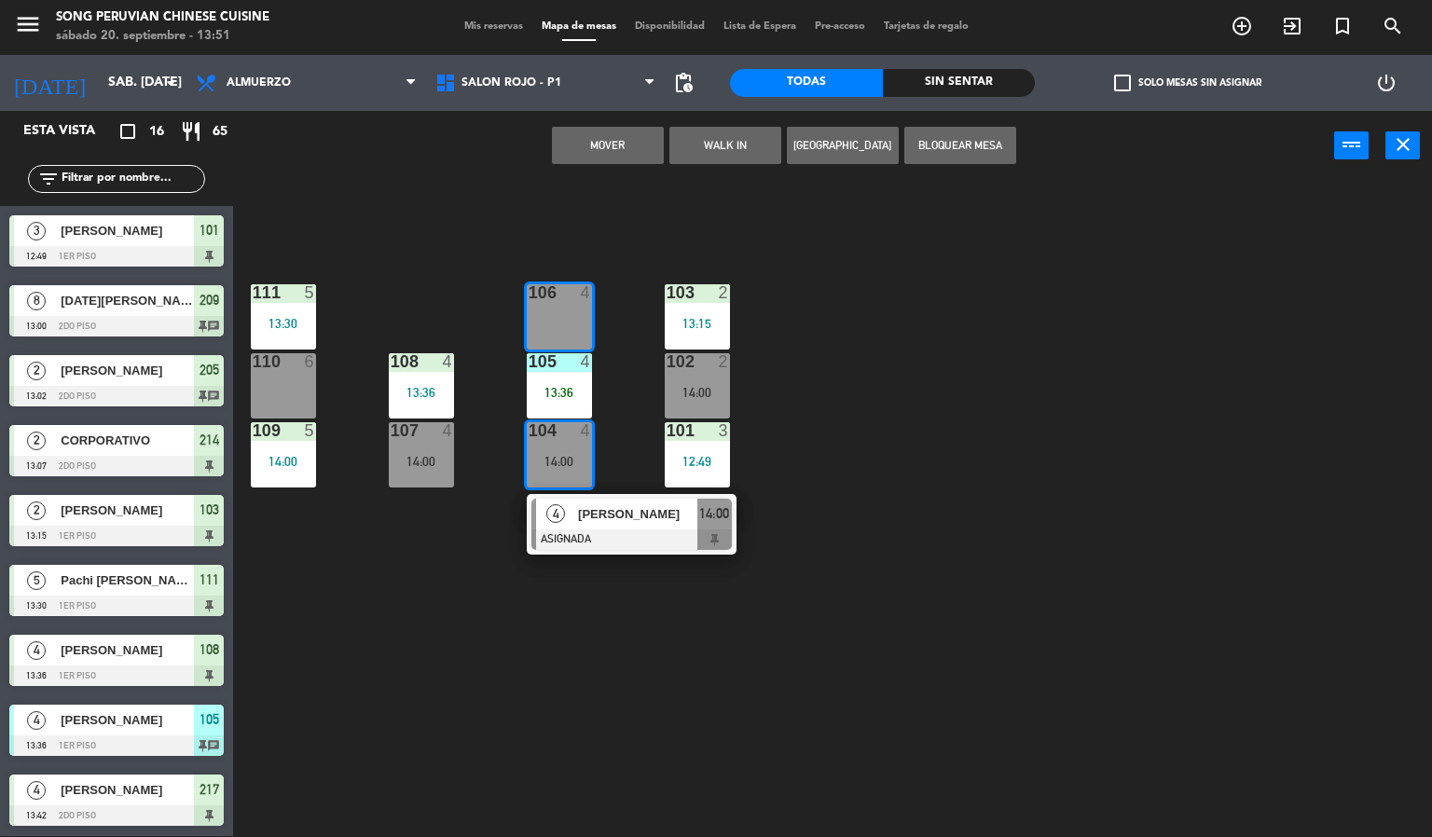
click at [574, 144] on button "Mover" at bounding box center [608, 145] width 112 height 37
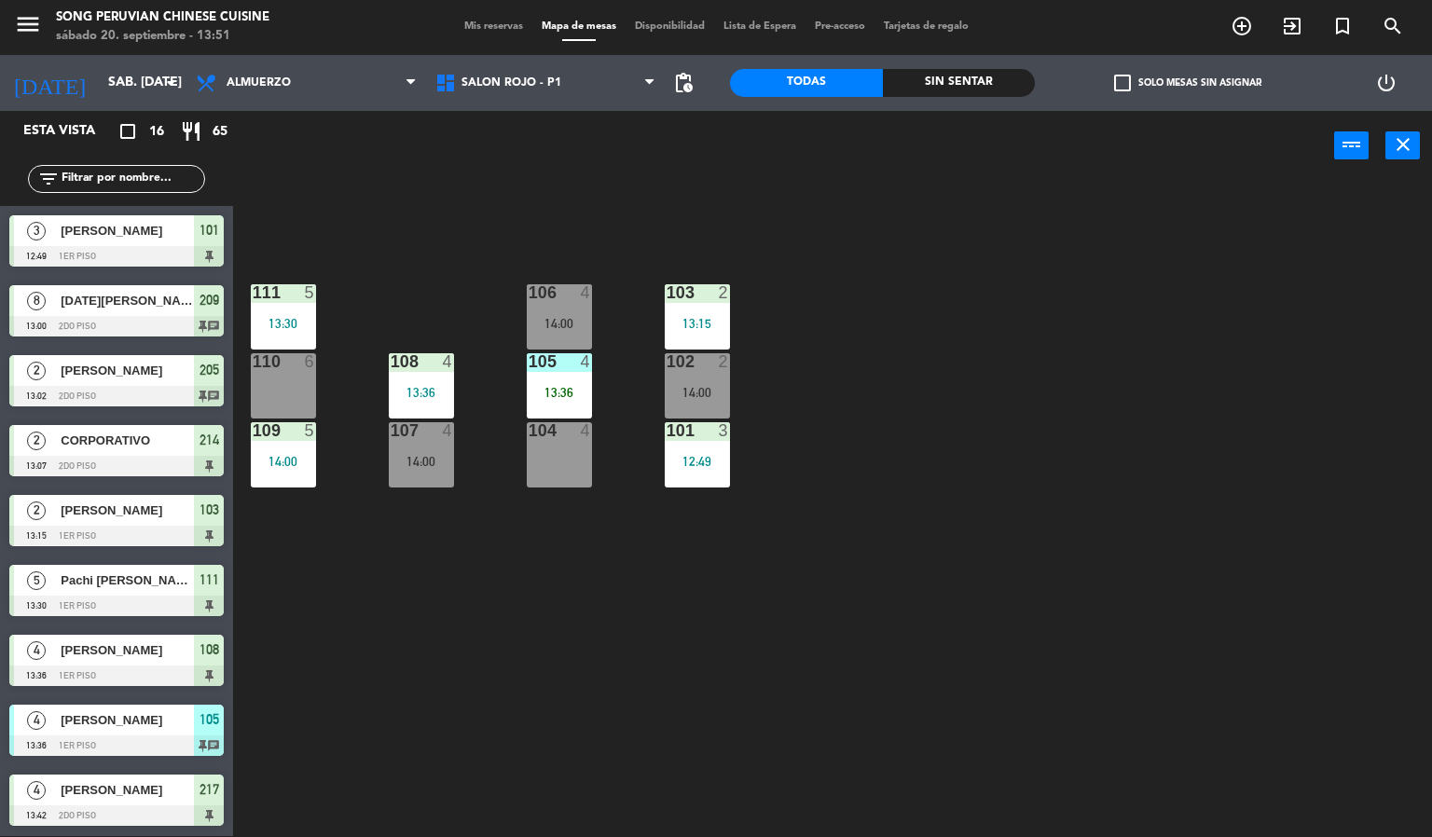
click at [954, 348] on div "103 2 13:15 106 4 14:00 111 5 13:30 102 2 14:00 105 4 13:36 108 4 13:36 110 6 1…" at bounding box center [839, 510] width 1185 height 656
click at [506, 82] on span "SALON ROJO - P1" at bounding box center [512, 82] width 100 height 13
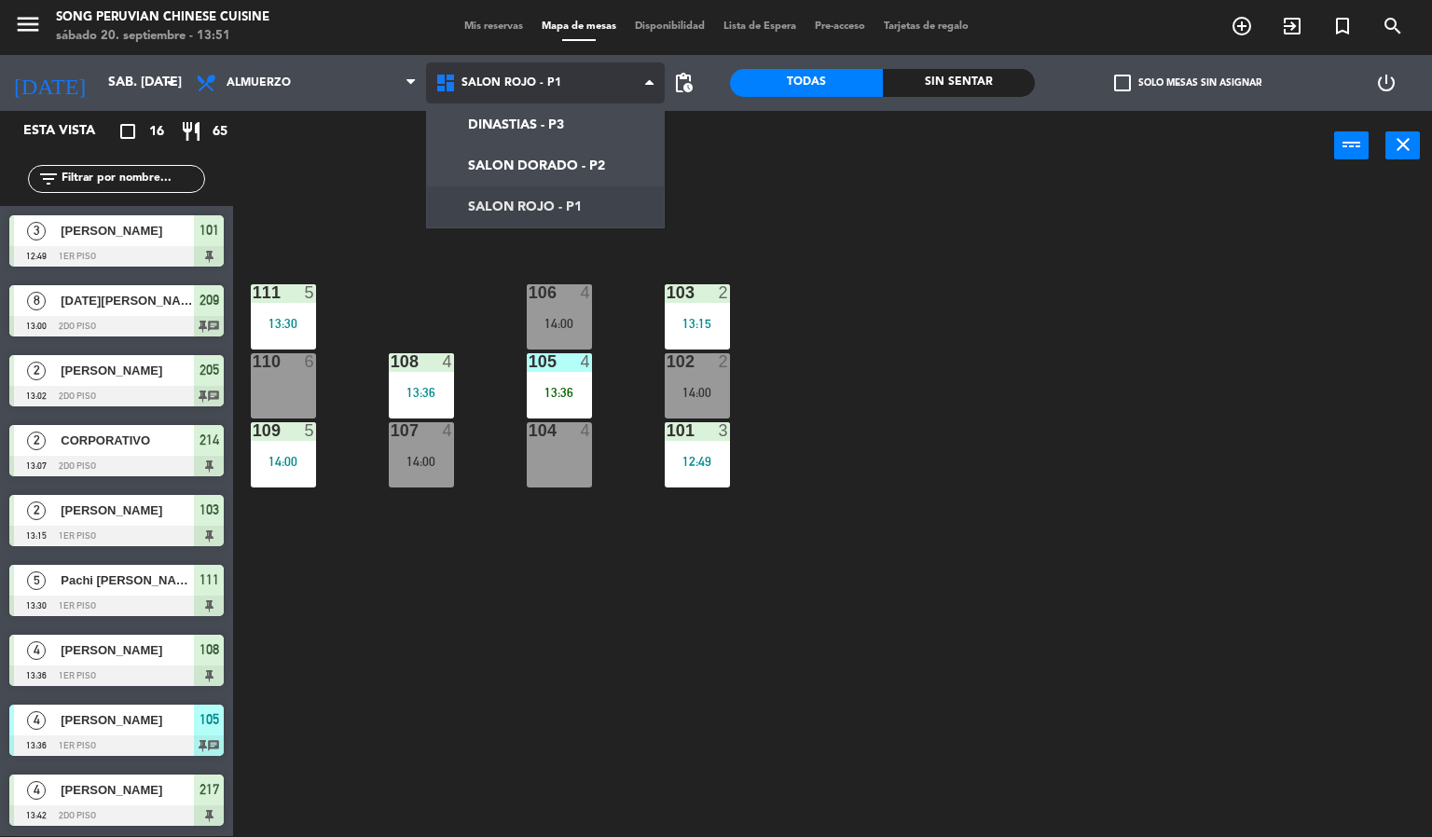
click at [579, 158] on ng-component "menu Song Peruvian Chinese Cuisine sábado 20. septiembre - 13:51 Mis reservas M…" at bounding box center [716, 418] width 1432 height 838
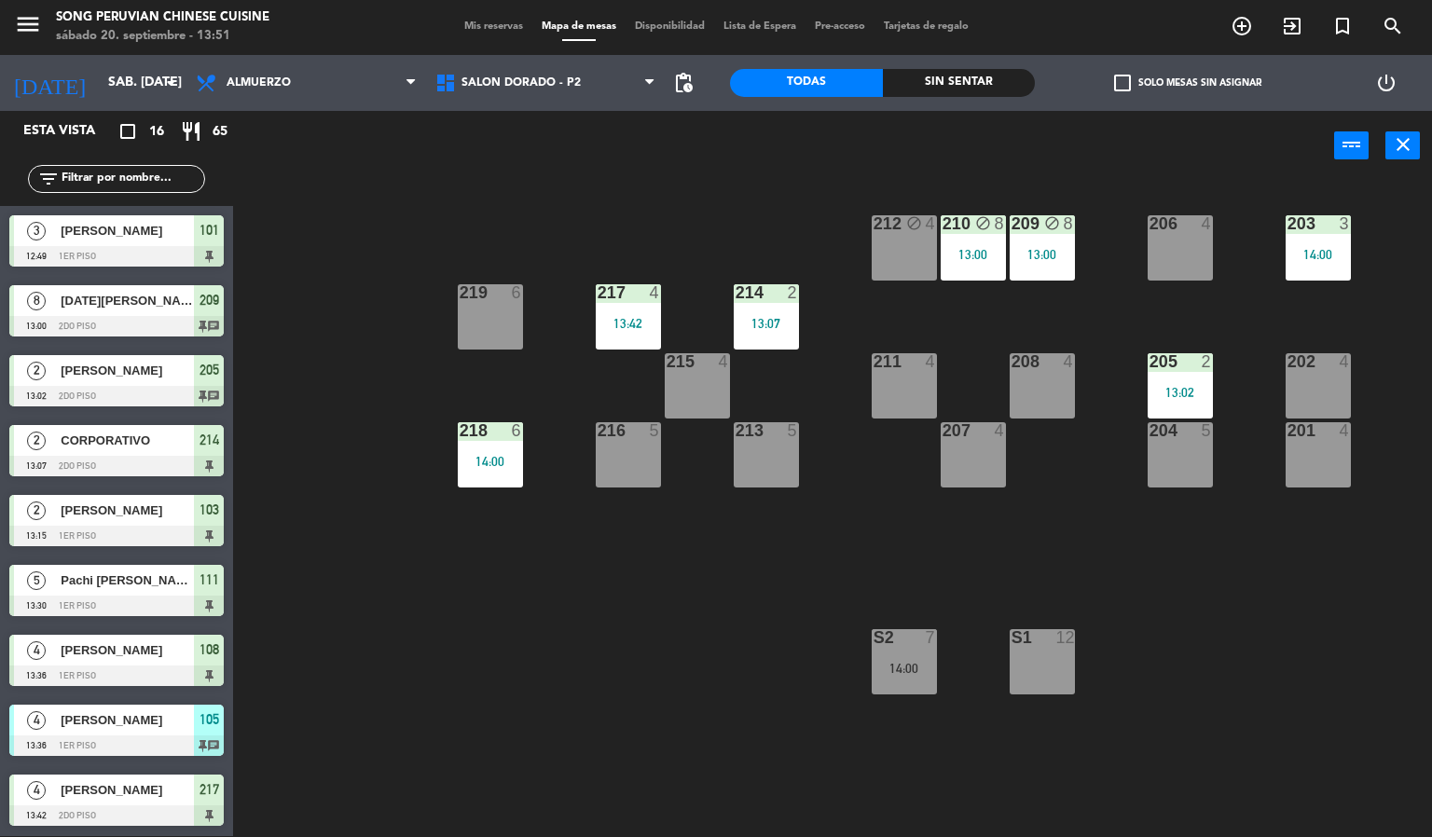
click at [504, 797] on div "203 3 14:00 206 4 210 block 8 13:00 212 block 4 209 block 8 13:00 214 2 13:07 2…" at bounding box center [839, 510] width 1185 height 656
click at [639, 661] on div "203 3 14:00 206 4 210 block 8 13:00 212 block 4 209 block 8 13:00 214 2 13:07 2…" at bounding box center [839, 510] width 1185 height 656
click at [790, 422] on div "5" at bounding box center [793, 430] width 11 height 17
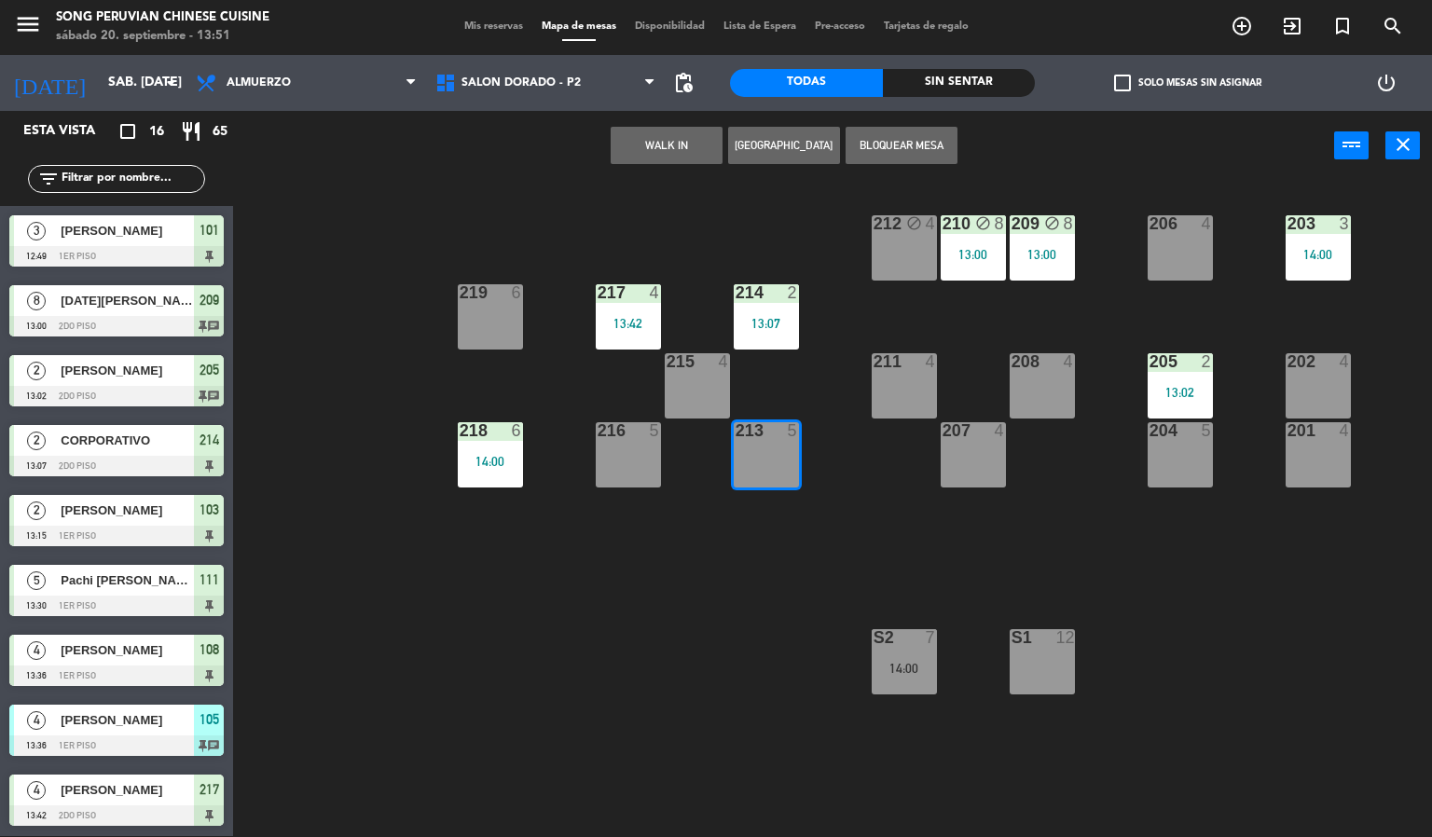
click at [669, 762] on div "203 3 14:00 206 4 210 block 8 13:00 212 block 4 209 block 8 13:00 214 2 13:07 2…" at bounding box center [839, 510] width 1185 height 656
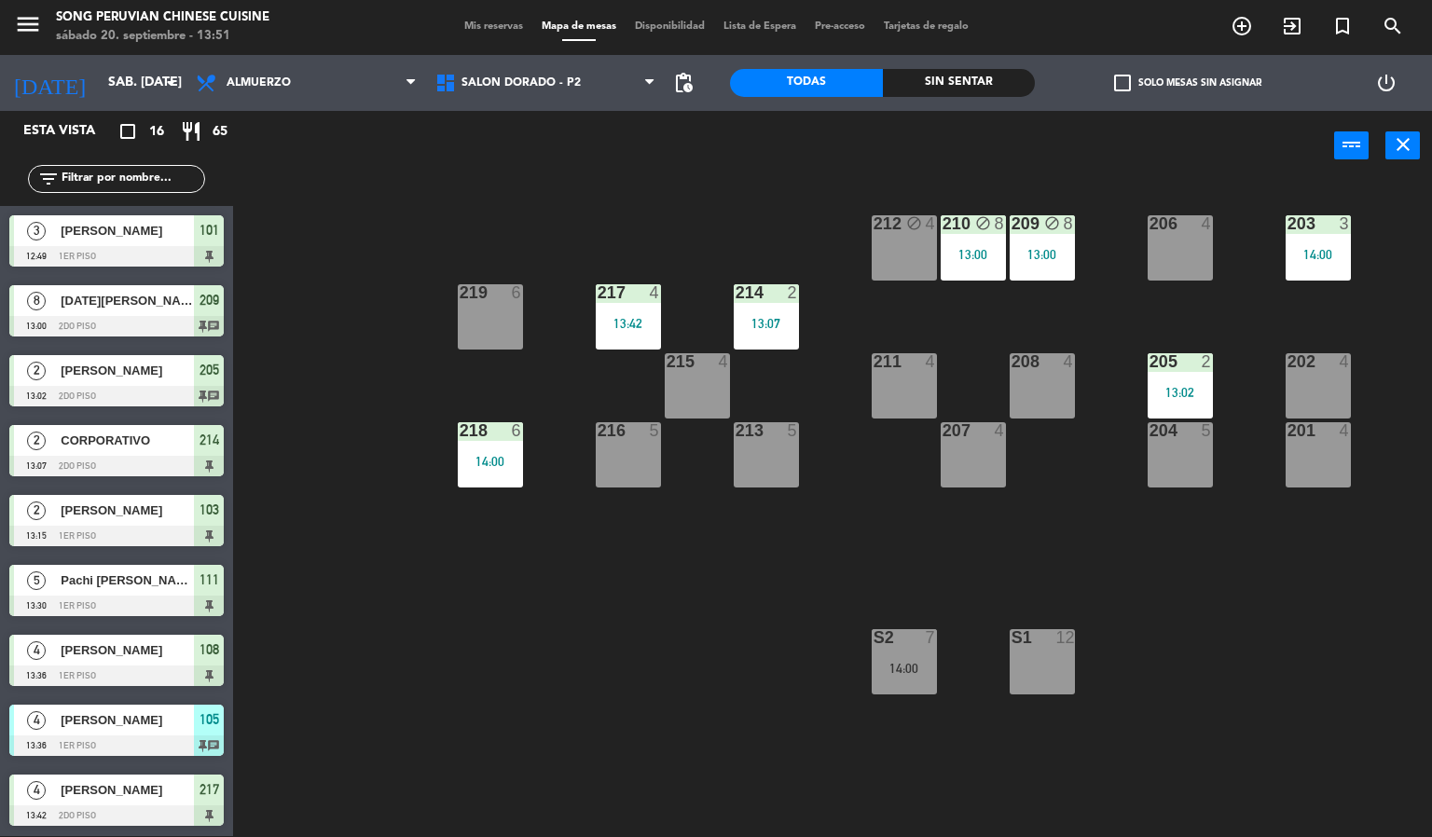
click at [762, 462] on div "213 5" at bounding box center [766, 454] width 65 height 65
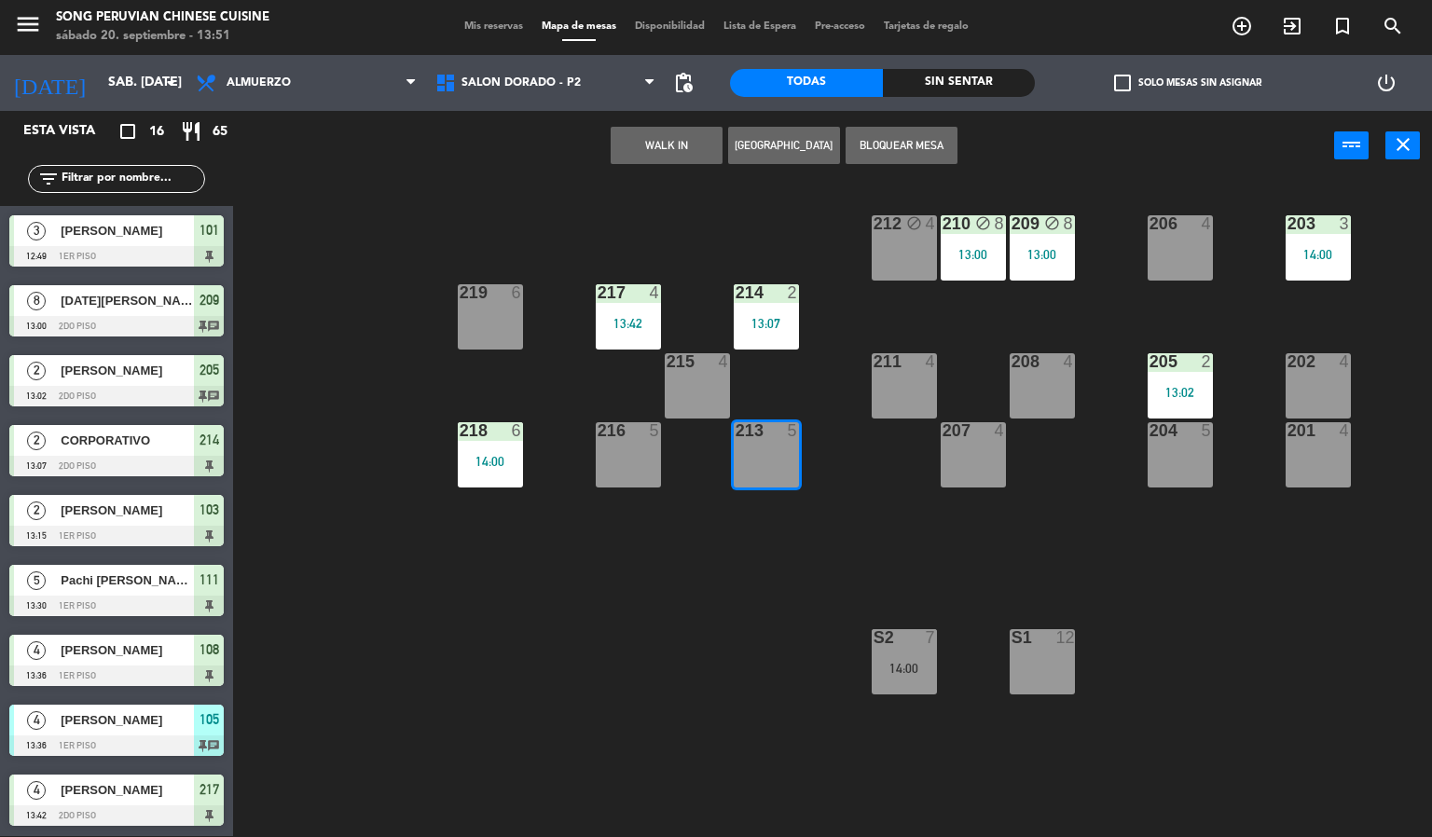
click at [667, 155] on button "WALK IN" at bounding box center [667, 145] width 112 height 37
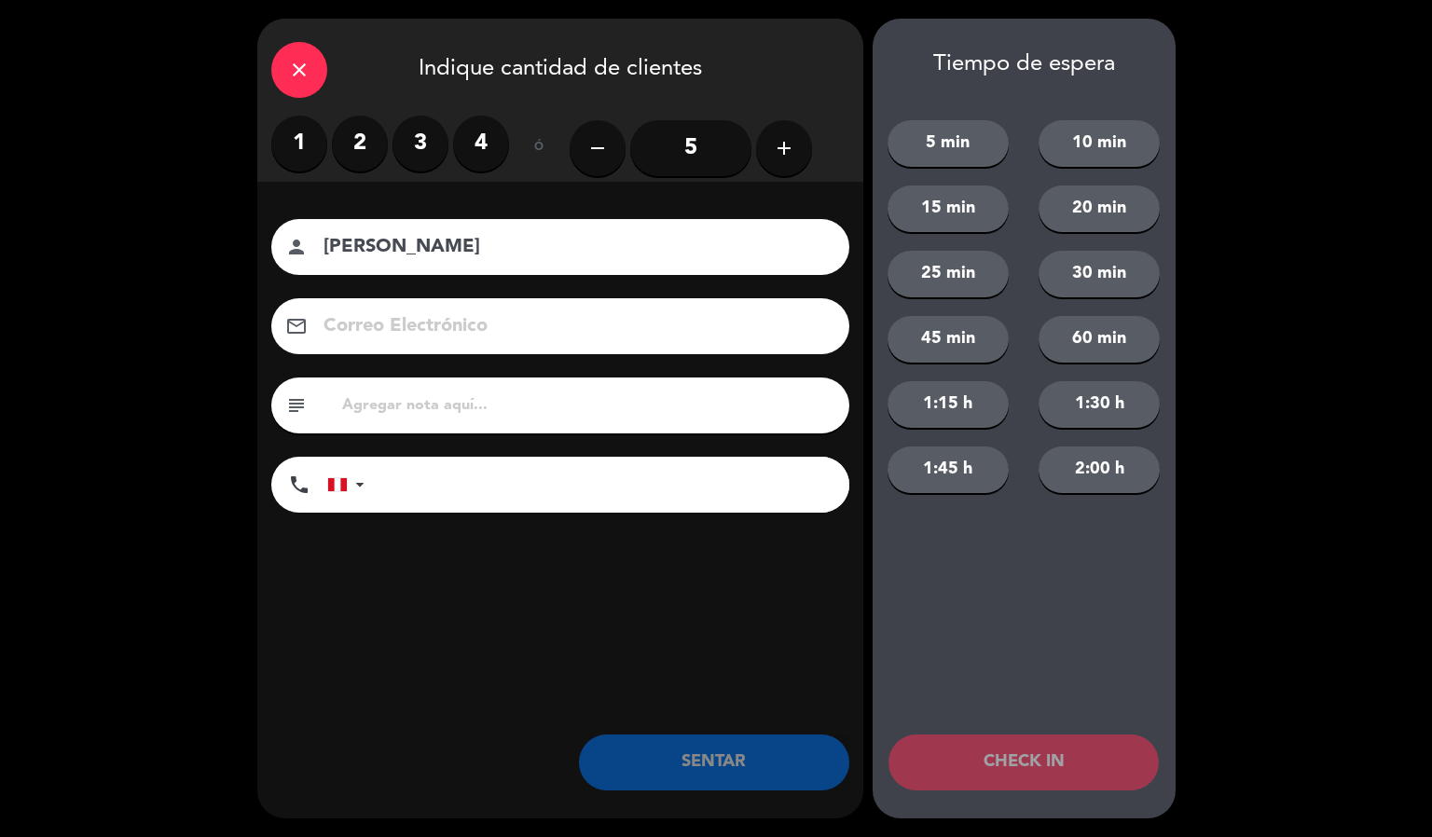
type input "[PERSON_NAME]"
click at [381, 127] on label "2" at bounding box center [360, 144] width 56 height 56
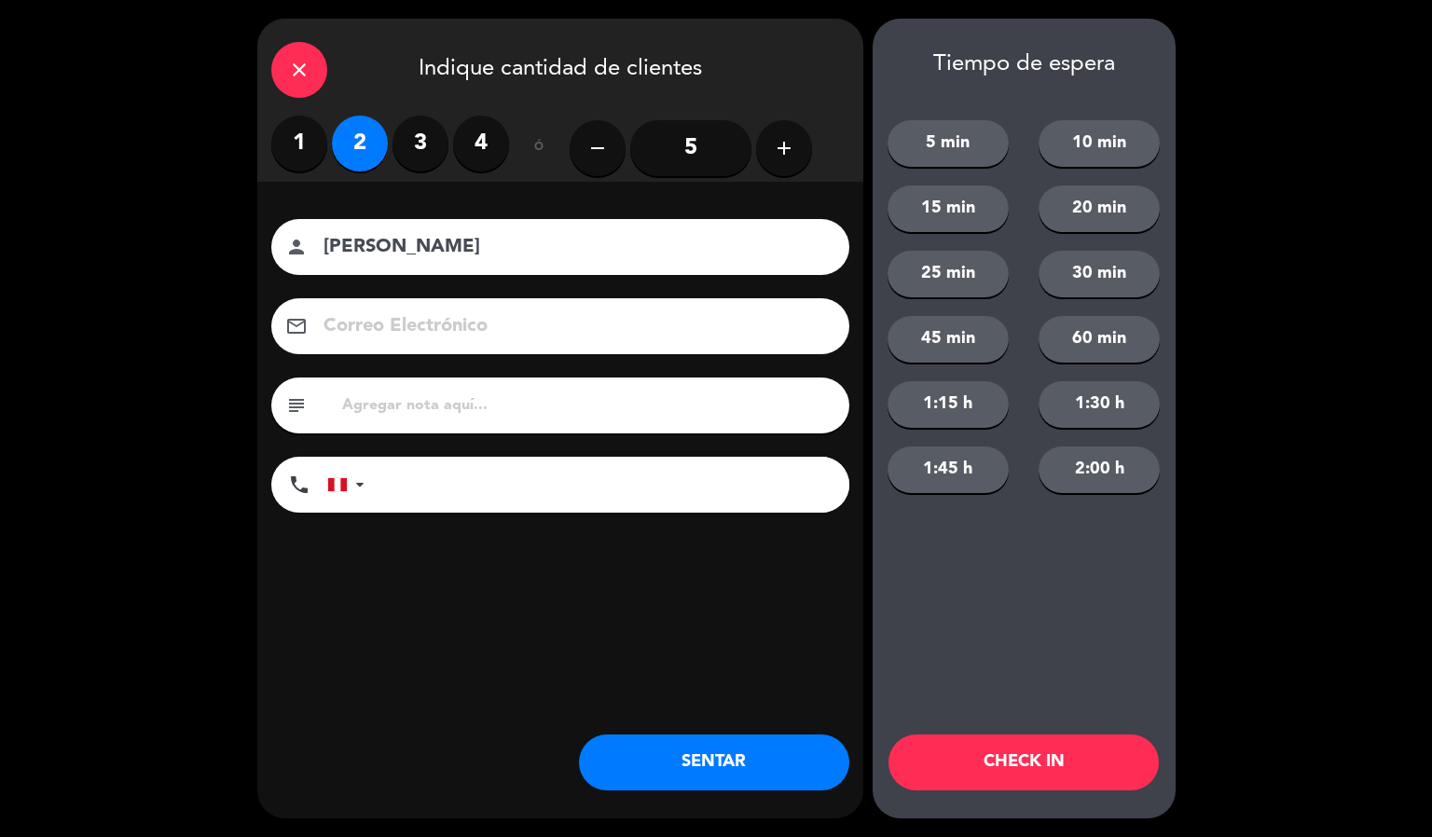
click at [1050, 781] on button "CHECK IN" at bounding box center [1024, 763] width 270 height 56
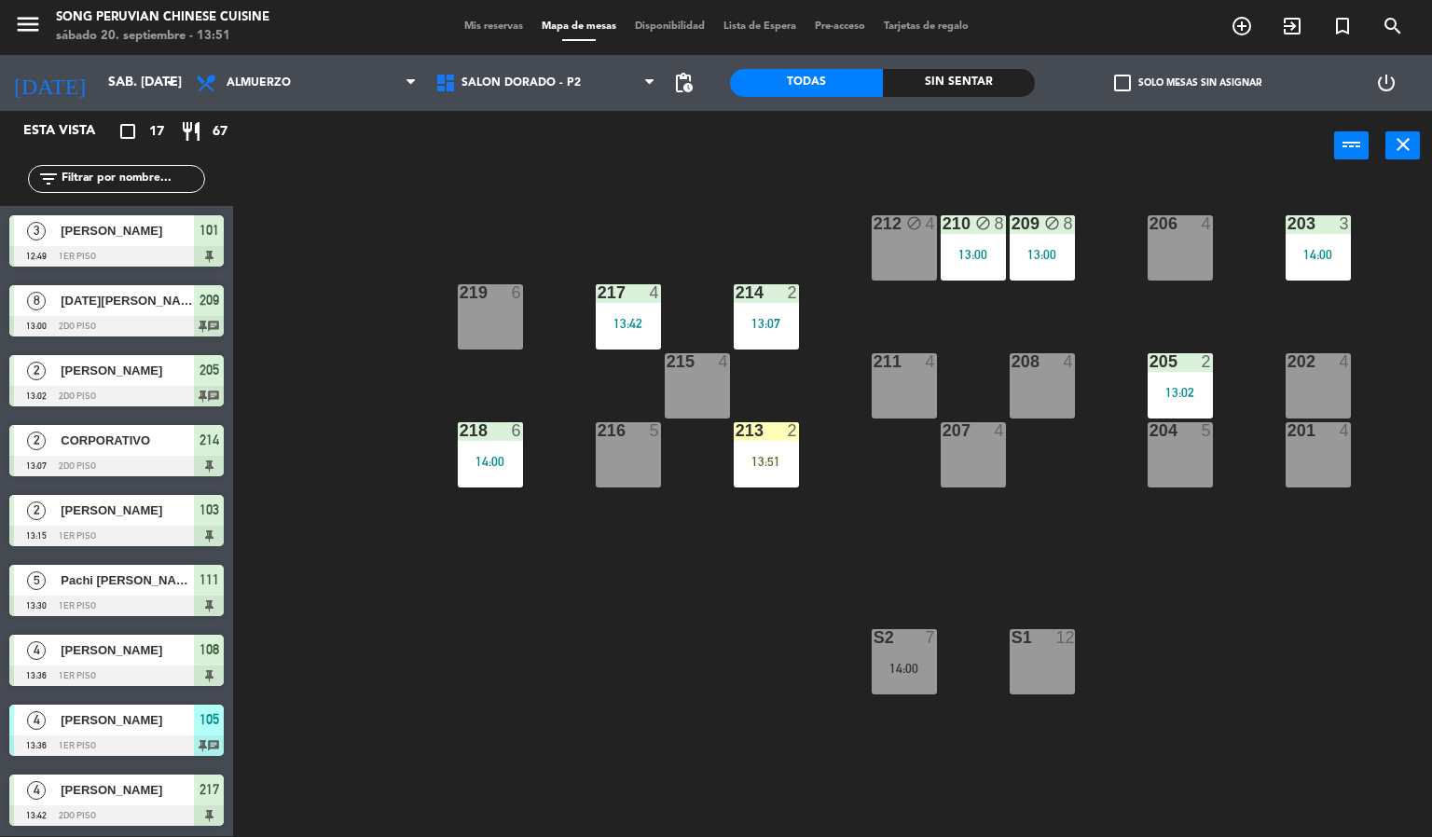
click at [682, 353] on div at bounding box center [697, 361] width 31 height 17
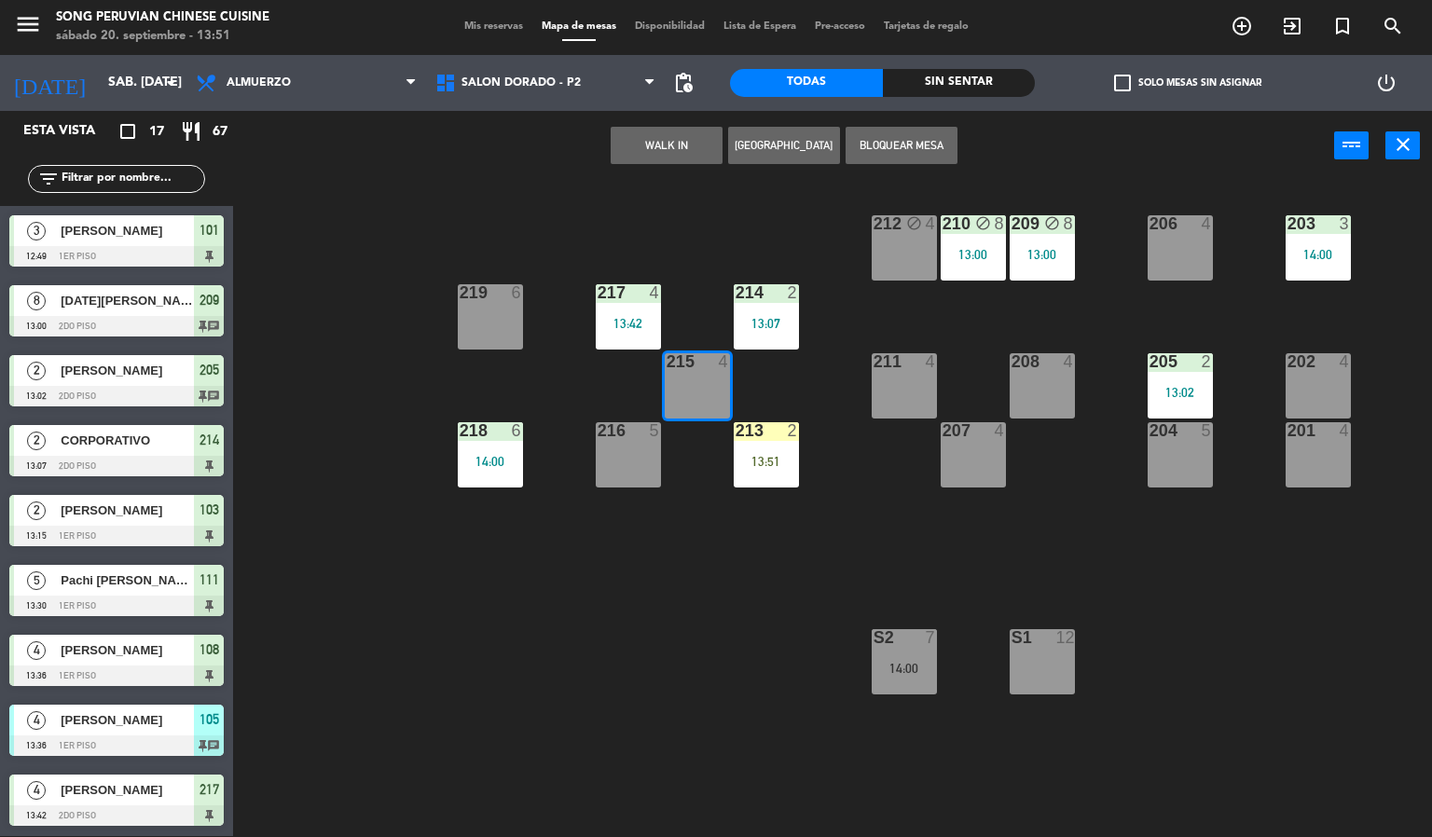
click at [918, 134] on button "Bloquear Mesa" at bounding box center [902, 145] width 112 height 37
click at [608, 629] on div "203 3 14:00 206 4 210 block 8 13:00 212 block 4 209 block 8 13:00 214 2 13:07 2…" at bounding box center [839, 510] width 1185 height 656
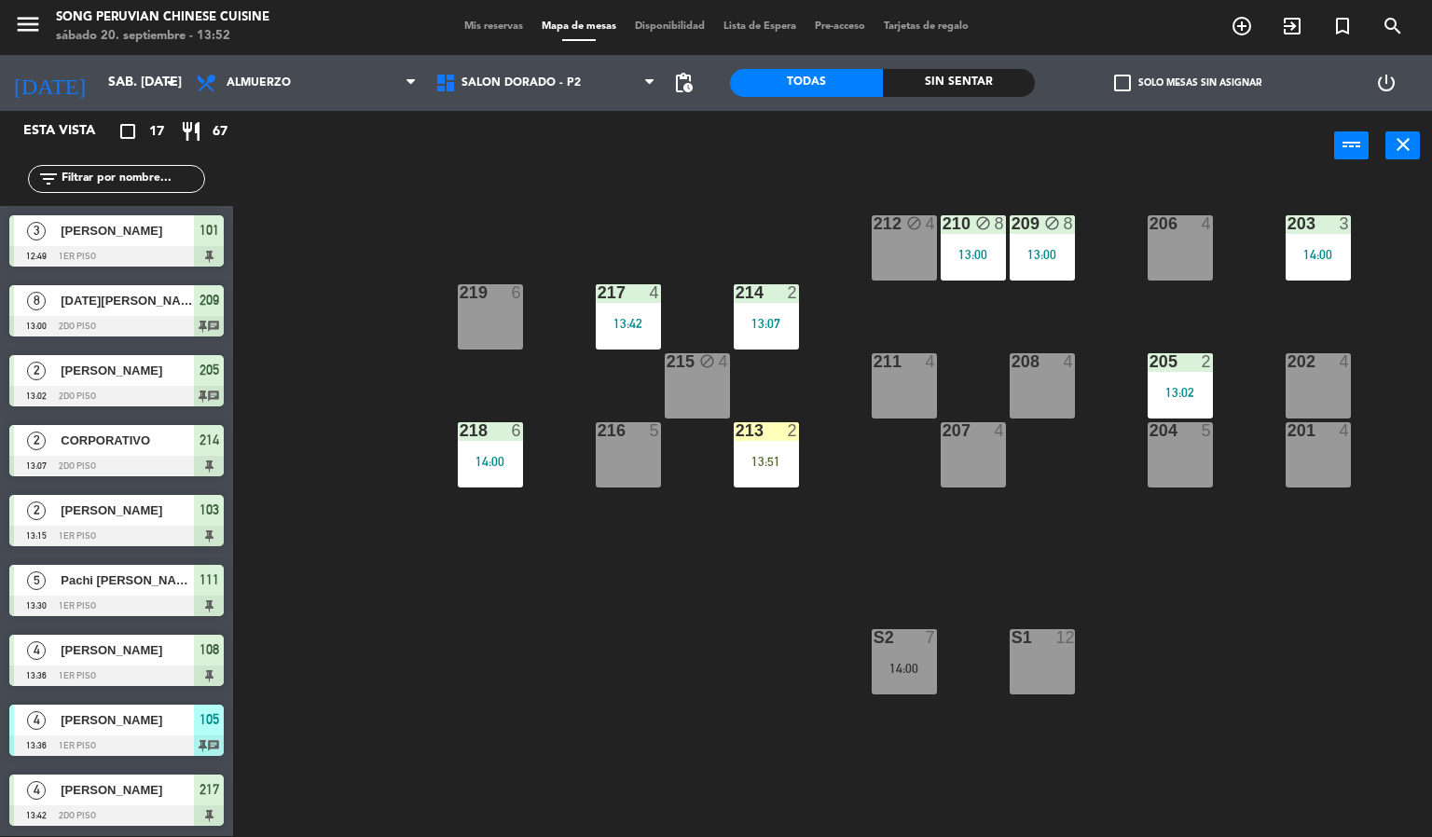
click at [779, 474] on div "213 2 13:51" at bounding box center [766, 454] width 65 height 65
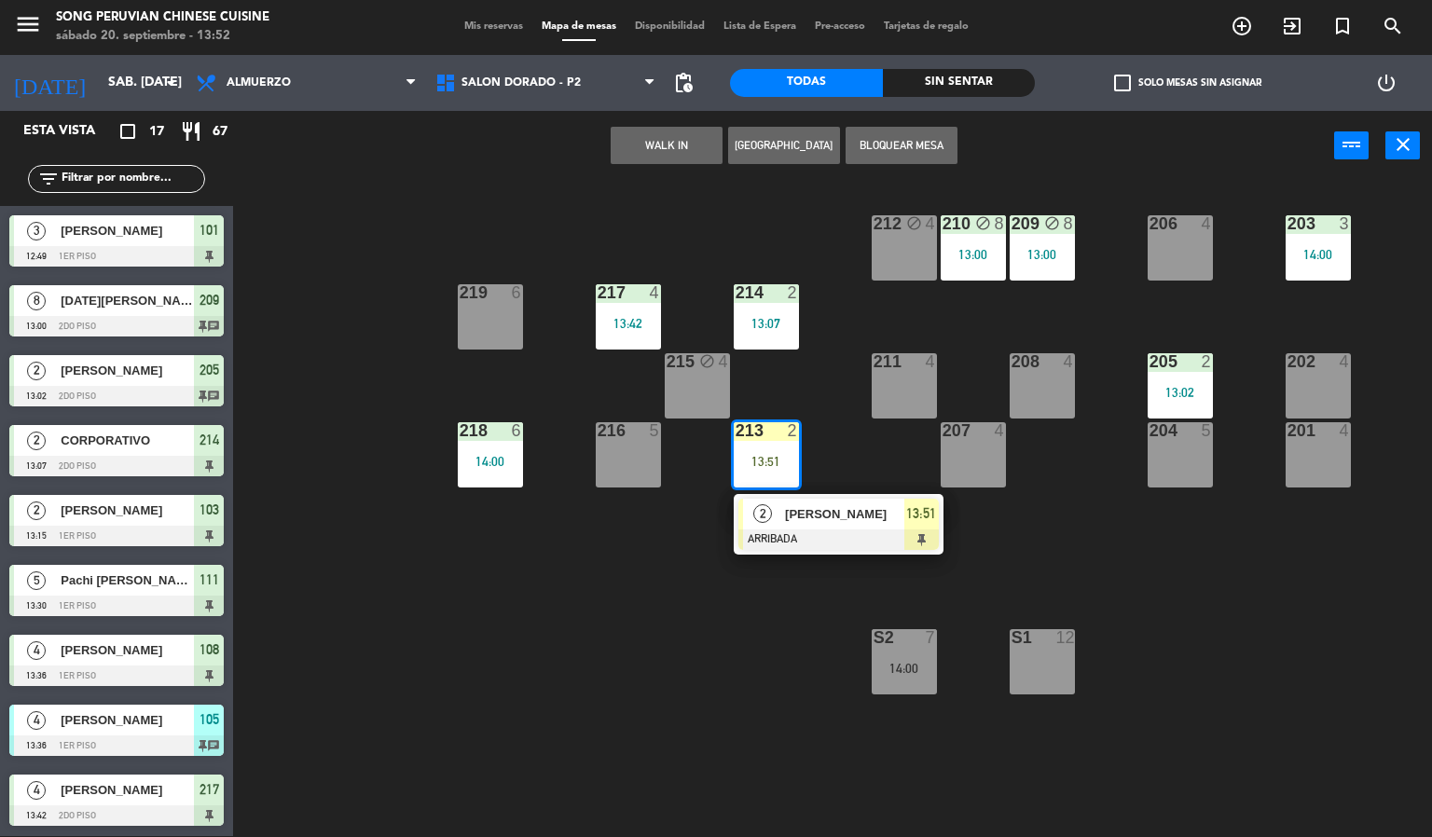
click at [850, 534] on div at bounding box center [839, 540] width 200 height 21
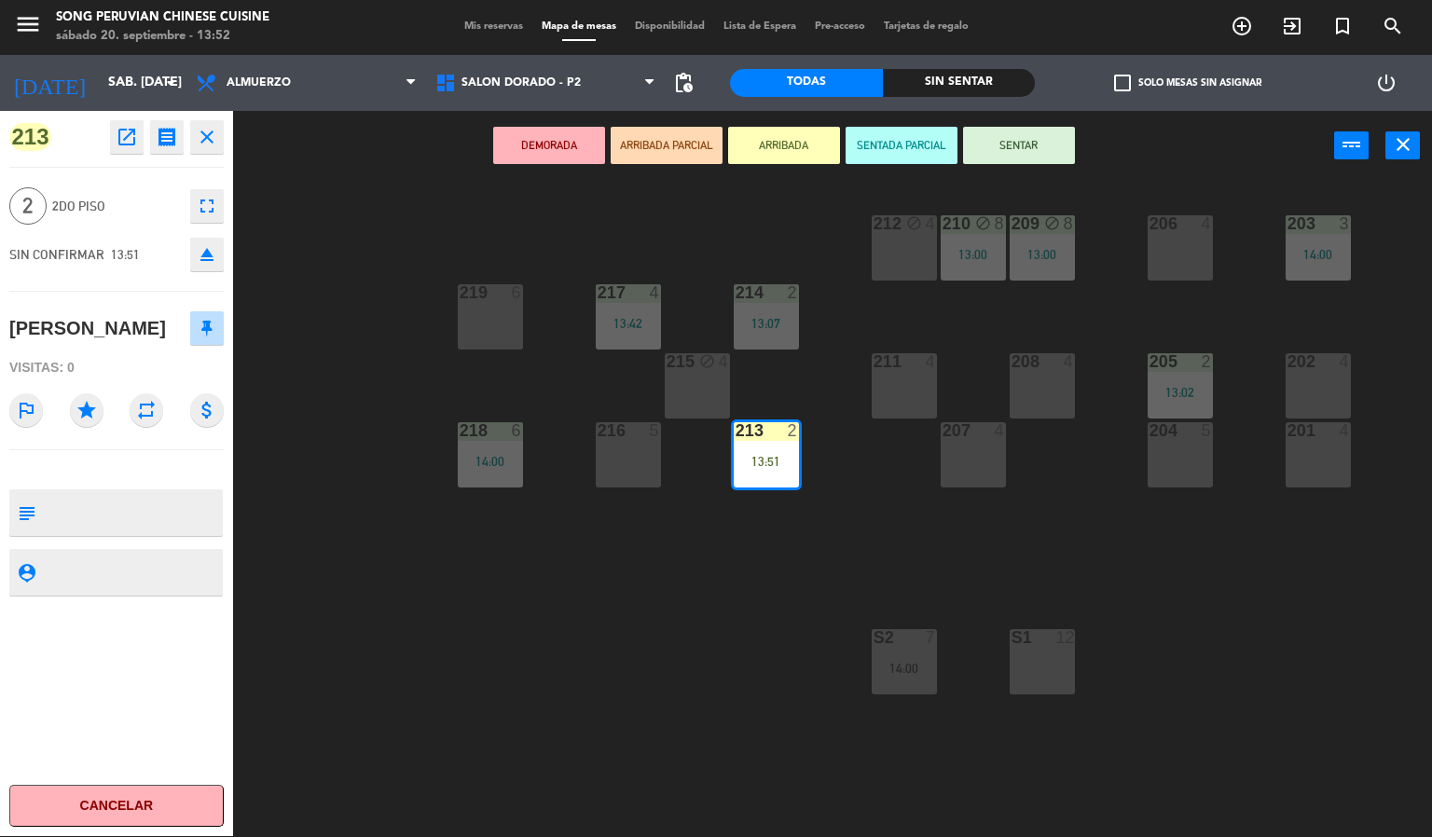
drag, startPoint x: 878, startPoint y: 148, endPoint x: 885, endPoint y: 140, distance: 10.6
click at [881, 144] on button "SENTADA PARCIAL" at bounding box center [902, 145] width 112 height 37
